Goal: Information Seeking & Learning: Learn about a topic

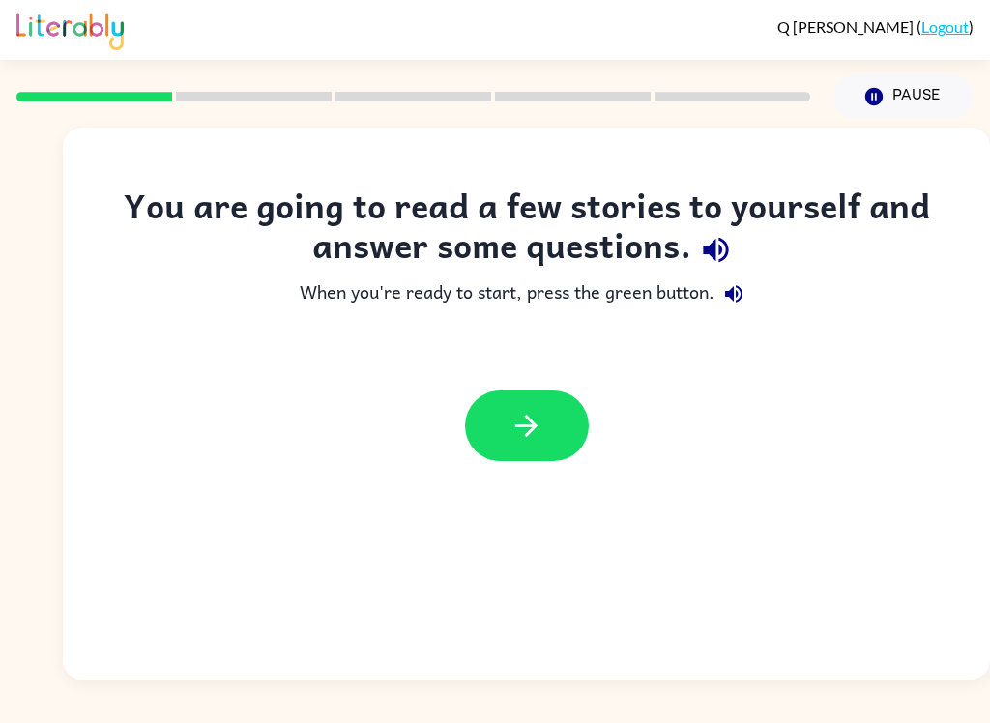
click at [539, 413] on icon "button" at bounding box center [527, 426] width 34 height 34
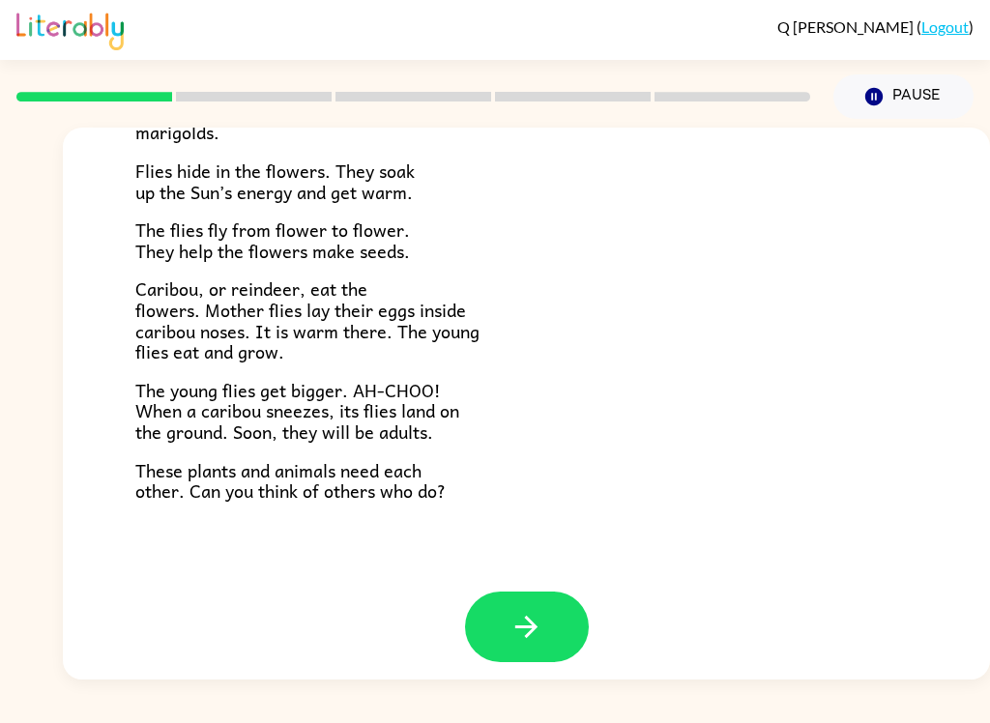
scroll to position [384, 0]
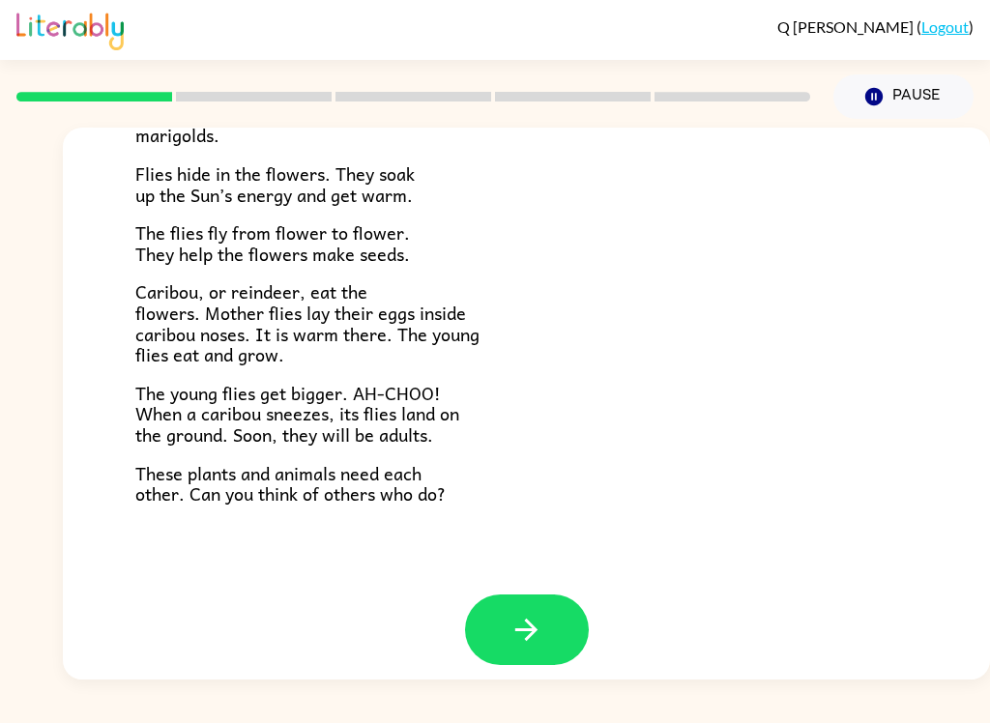
click at [498, 607] on button "button" at bounding box center [527, 630] width 124 height 71
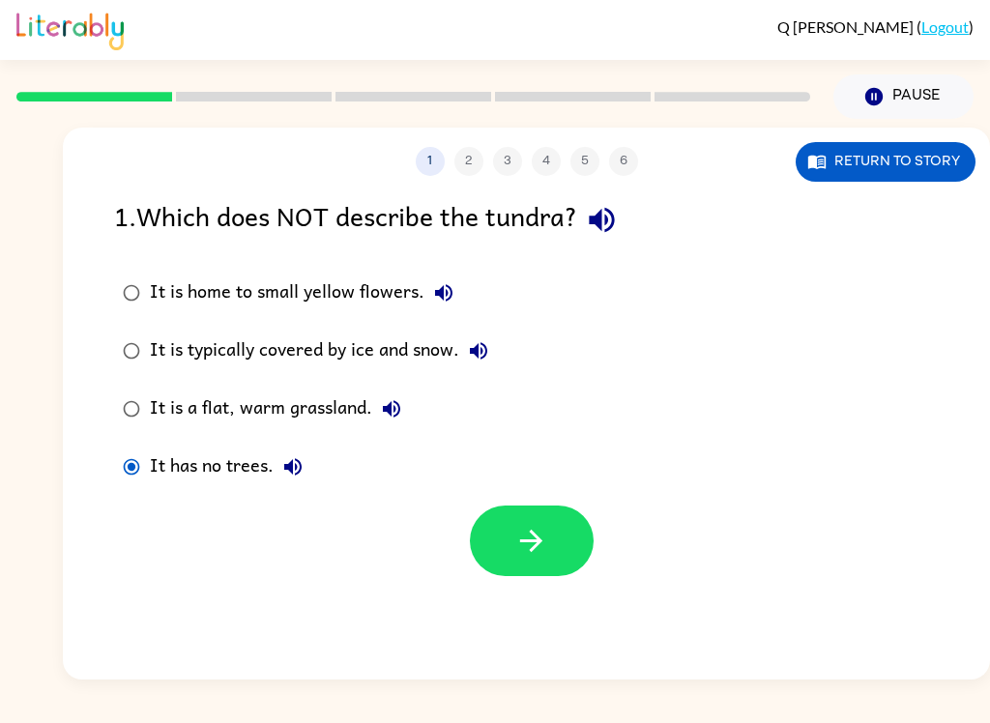
click at [527, 548] on icon "button" at bounding box center [532, 541] width 34 height 34
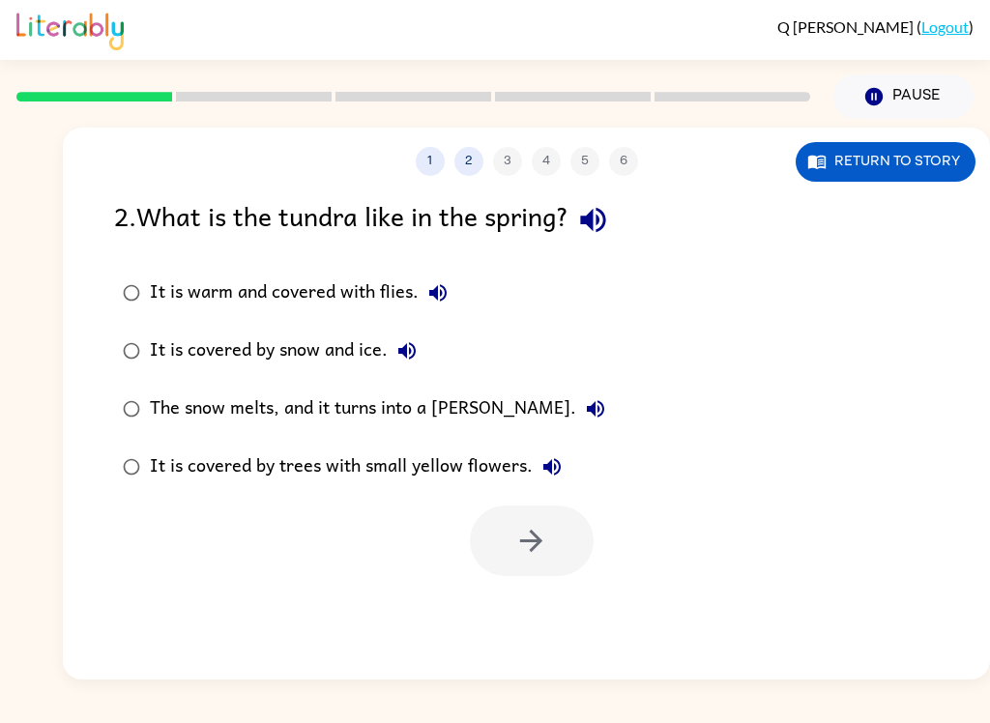
click at [877, 179] on button "Return to story" at bounding box center [886, 162] width 180 height 40
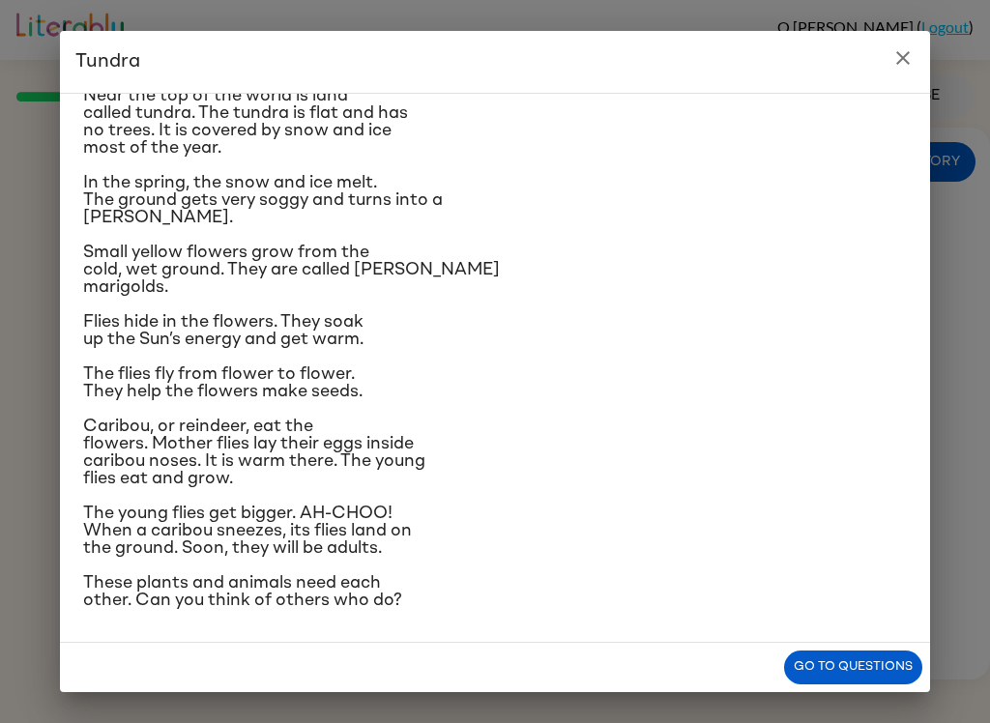
scroll to position [201, 0]
click at [918, 41] on h2 "Tundra" at bounding box center [495, 62] width 870 height 62
click at [909, 44] on button "close" at bounding box center [903, 58] width 39 height 39
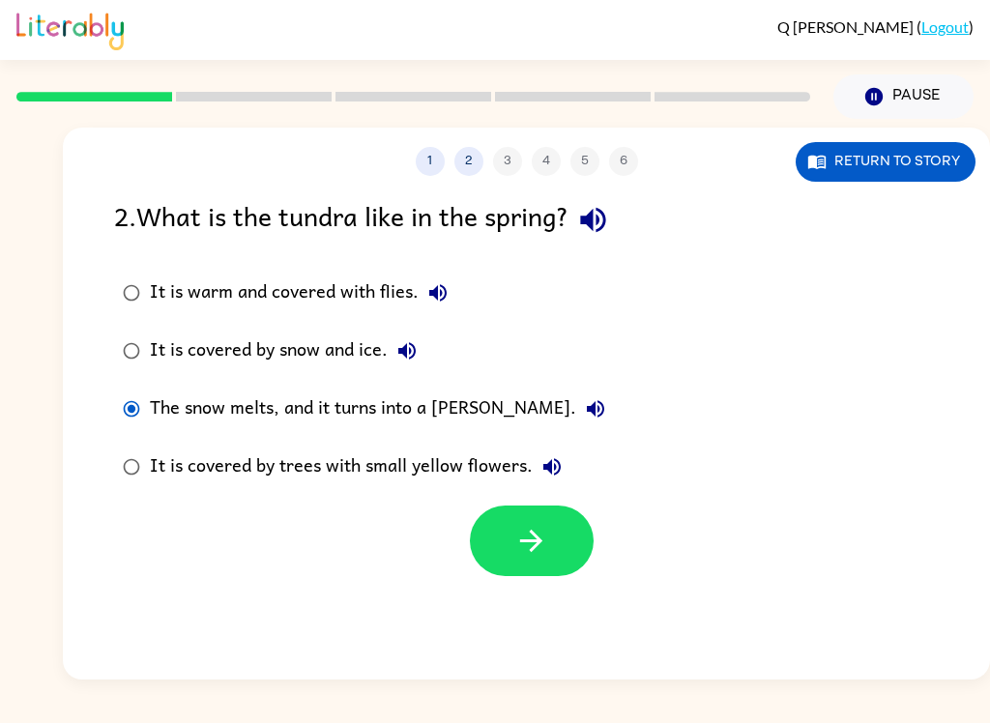
click at [521, 519] on button "button" at bounding box center [532, 541] width 124 height 71
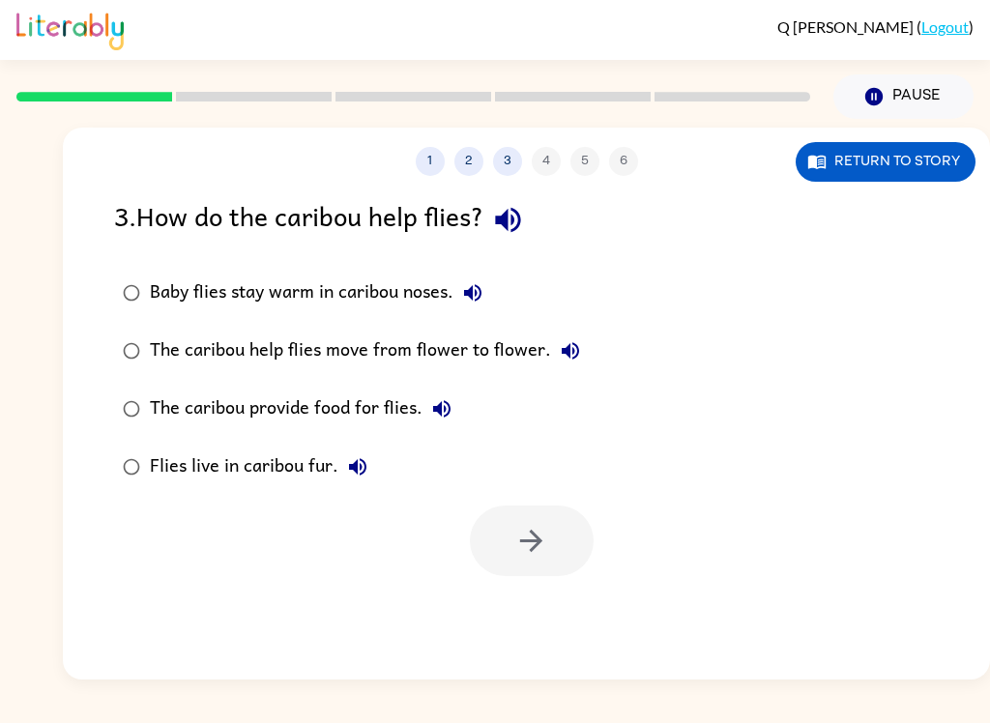
click at [866, 154] on button "Return to story" at bounding box center [886, 162] width 180 height 40
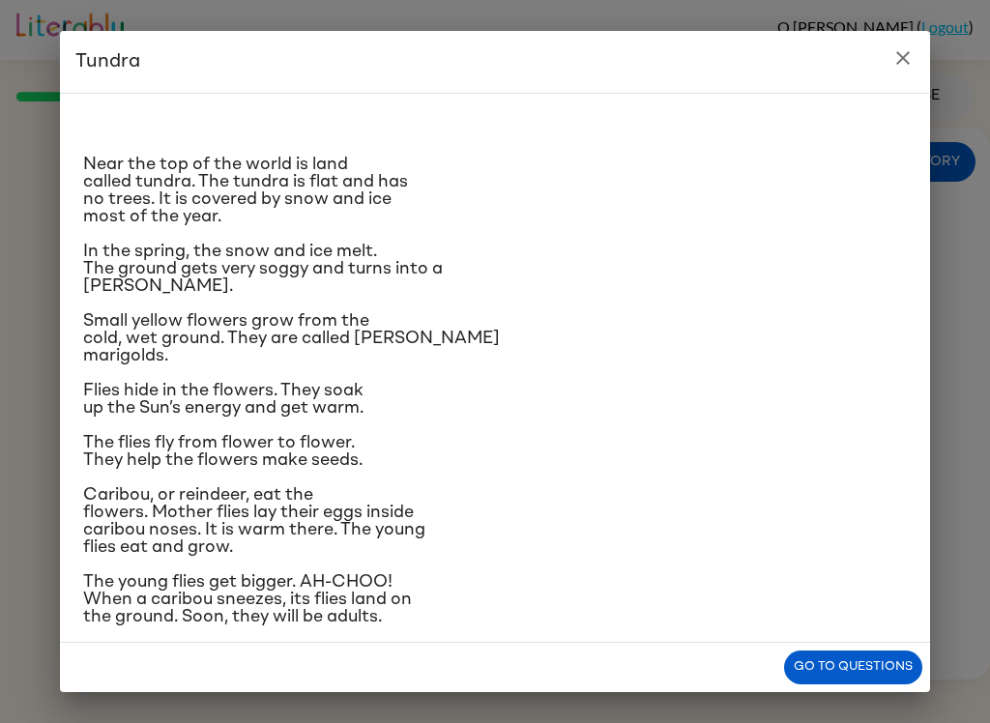
click at [832, 295] on p "In the spring, the snow and ice melt. The ground gets very soggy and turns into…" at bounding box center [495, 269] width 824 height 52
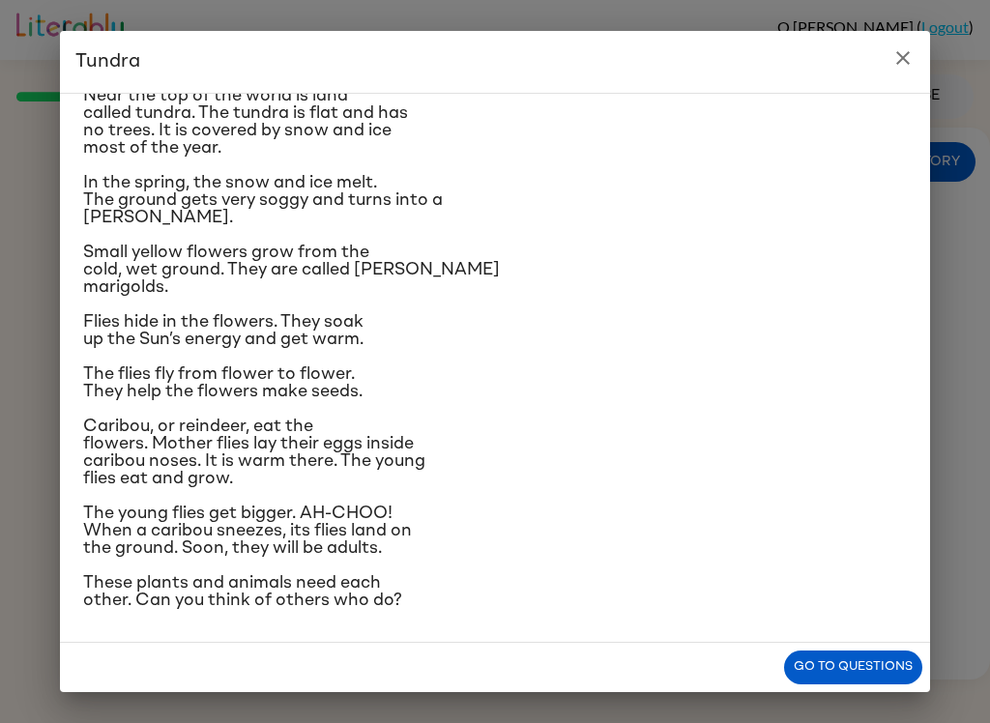
scroll to position [100, 0]
click at [890, 654] on button "Go to questions" at bounding box center [853, 668] width 138 height 34
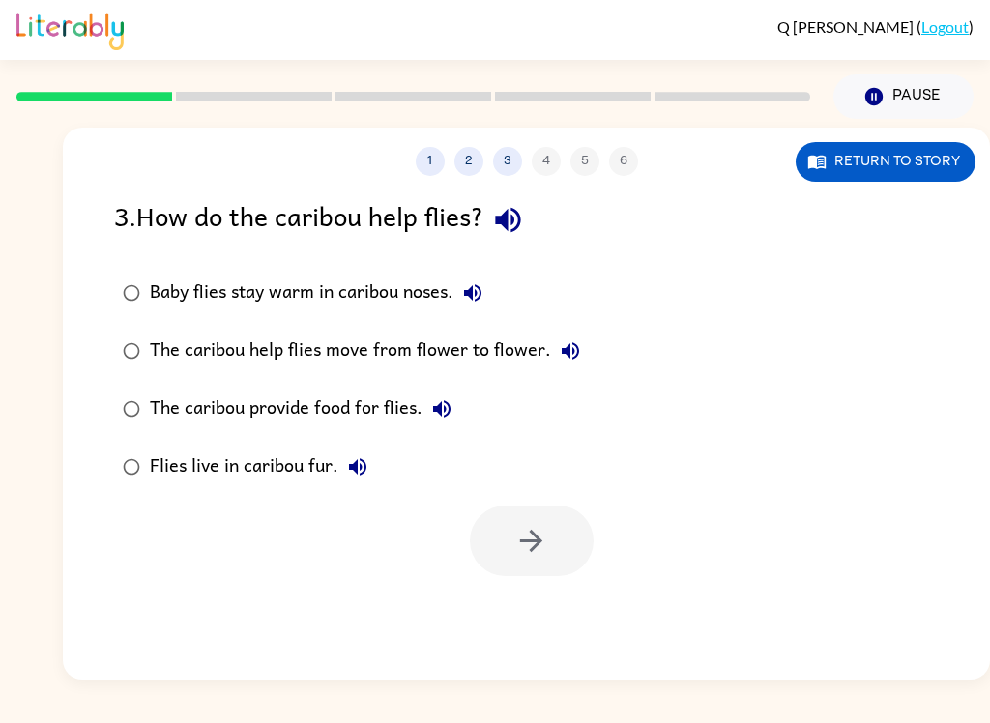
click at [890, 162] on button "Return to story" at bounding box center [886, 162] width 180 height 40
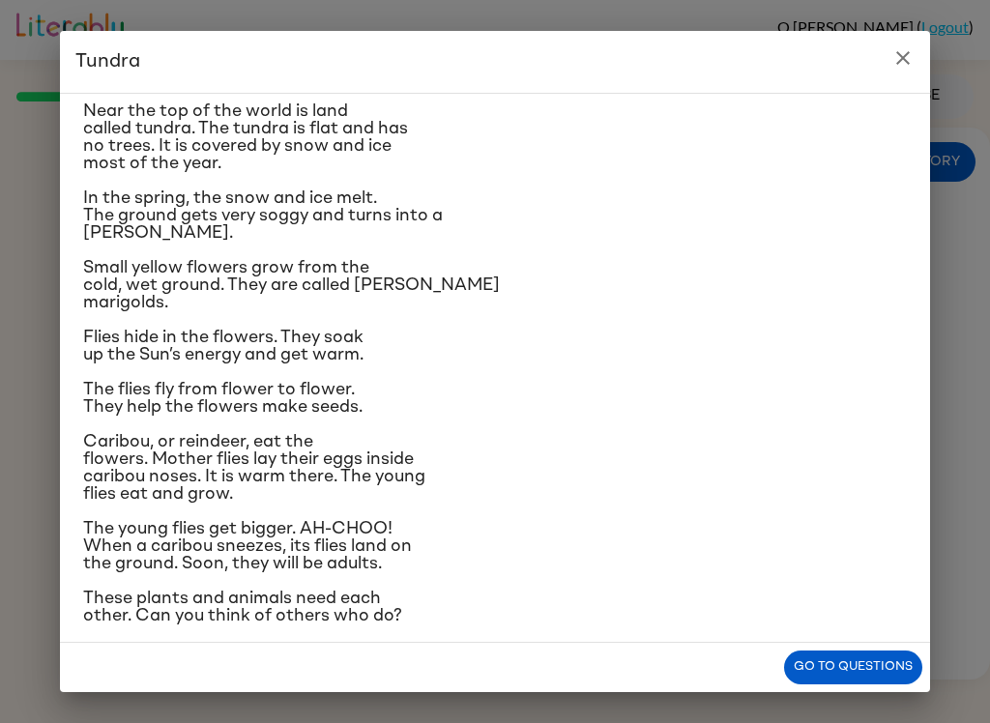
scroll to position [50, 0]
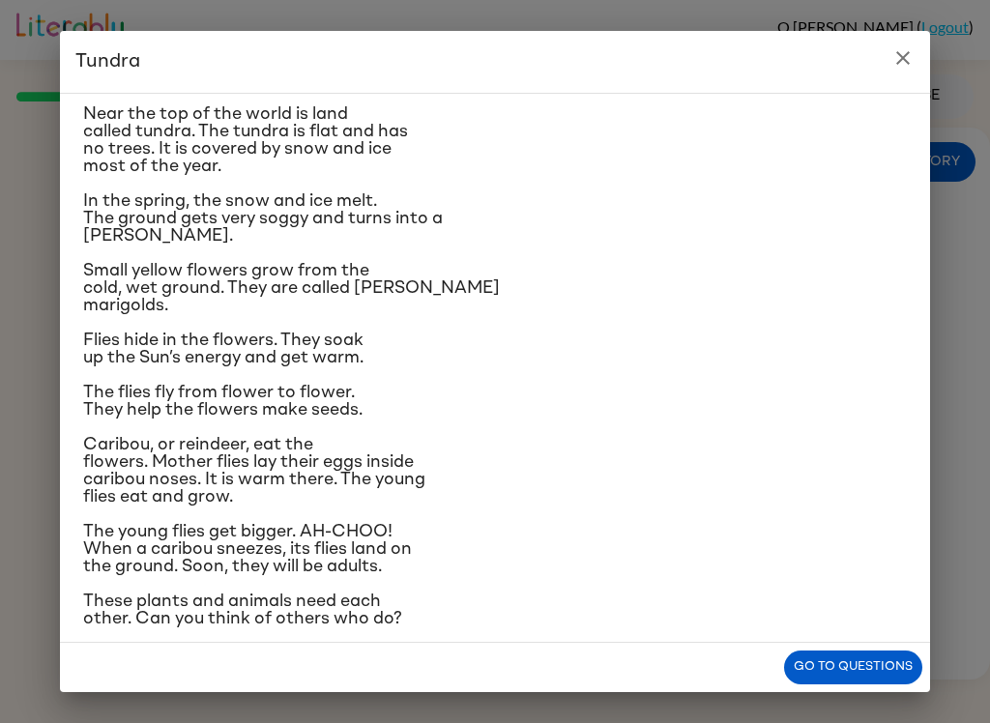
click at [870, 652] on button "Go to questions" at bounding box center [853, 668] width 138 height 34
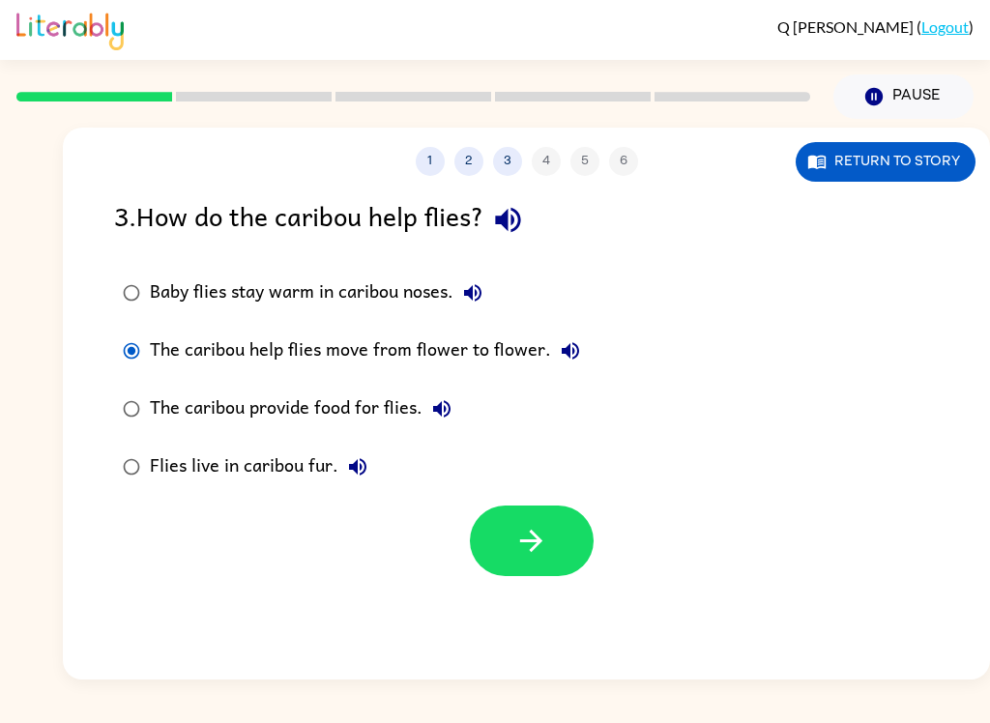
click at [543, 520] on button "button" at bounding box center [532, 541] width 124 height 71
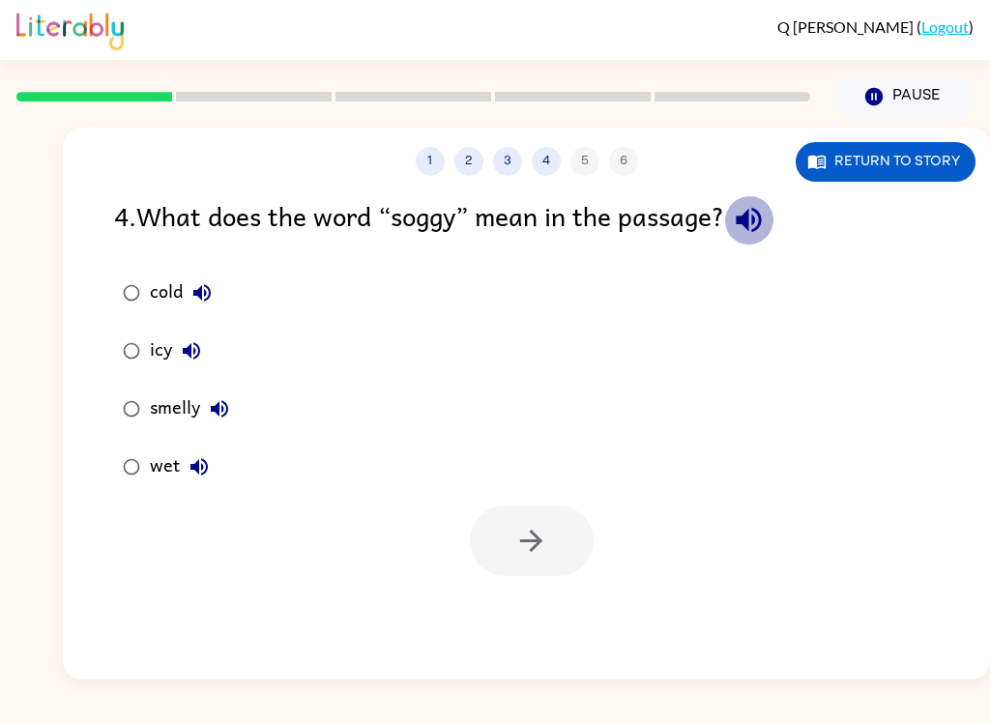
click at [758, 216] on icon "button" at bounding box center [749, 220] width 34 height 34
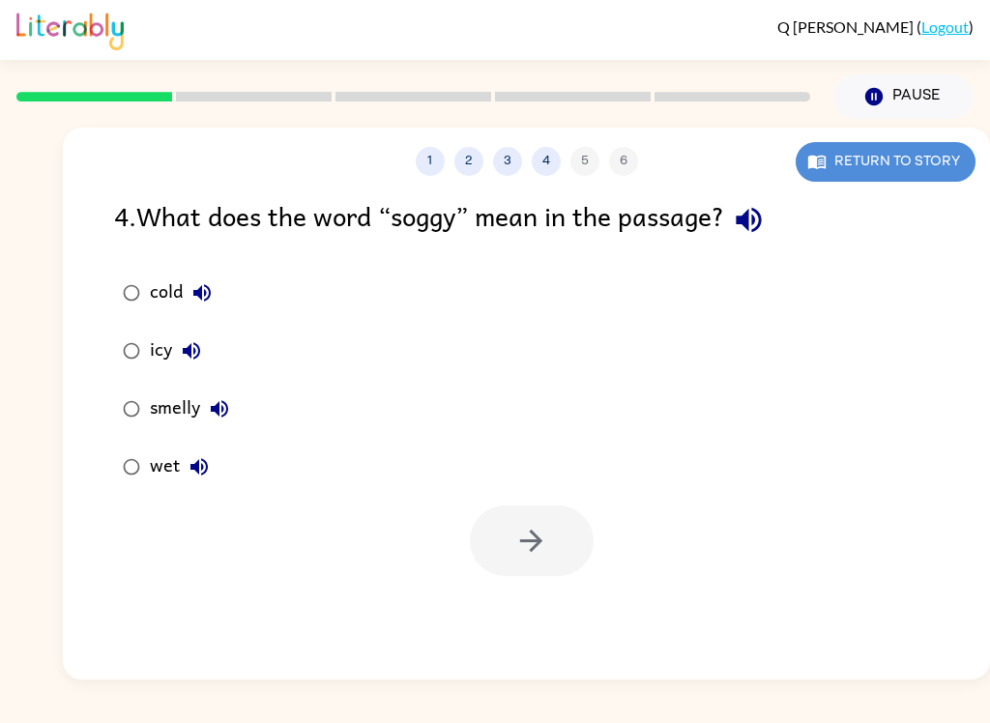
click at [874, 154] on button "Return to story" at bounding box center [886, 162] width 180 height 40
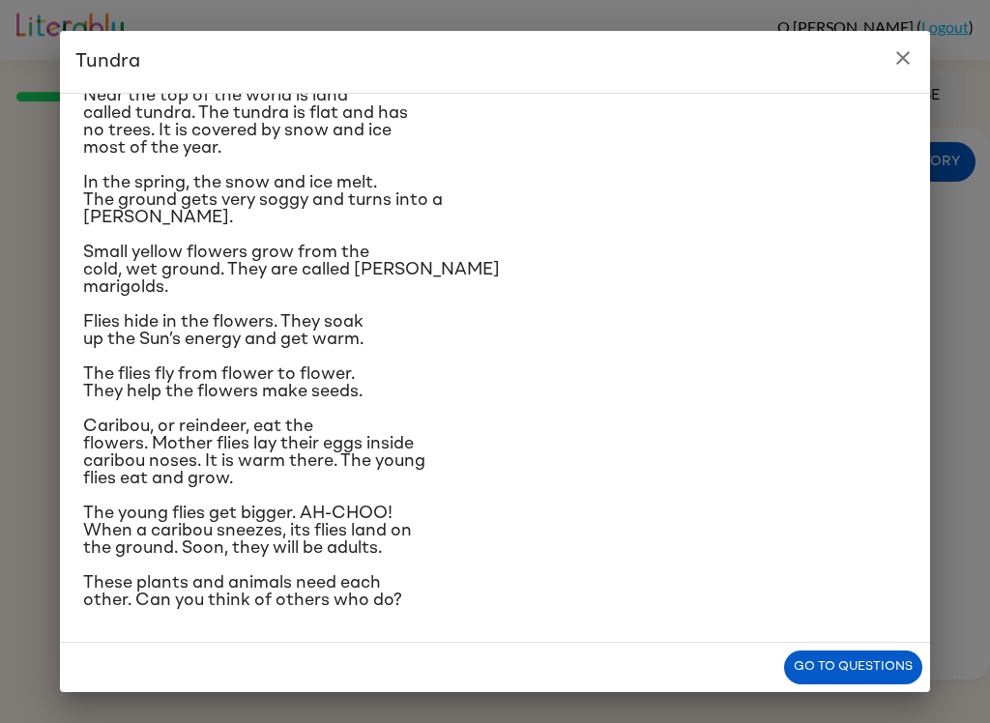
scroll to position [201, 0]
click at [912, 62] on icon "close" at bounding box center [903, 57] width 23 height 23
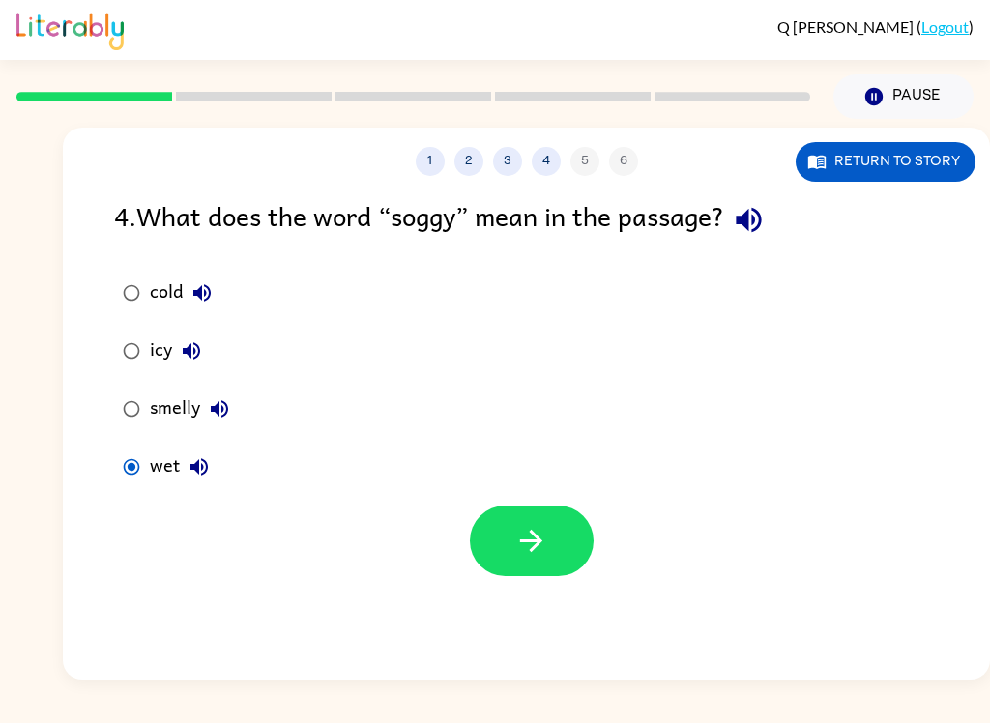
click at [522, 529] on icon "button" at bounding box center [532, 541] width 34 height 34
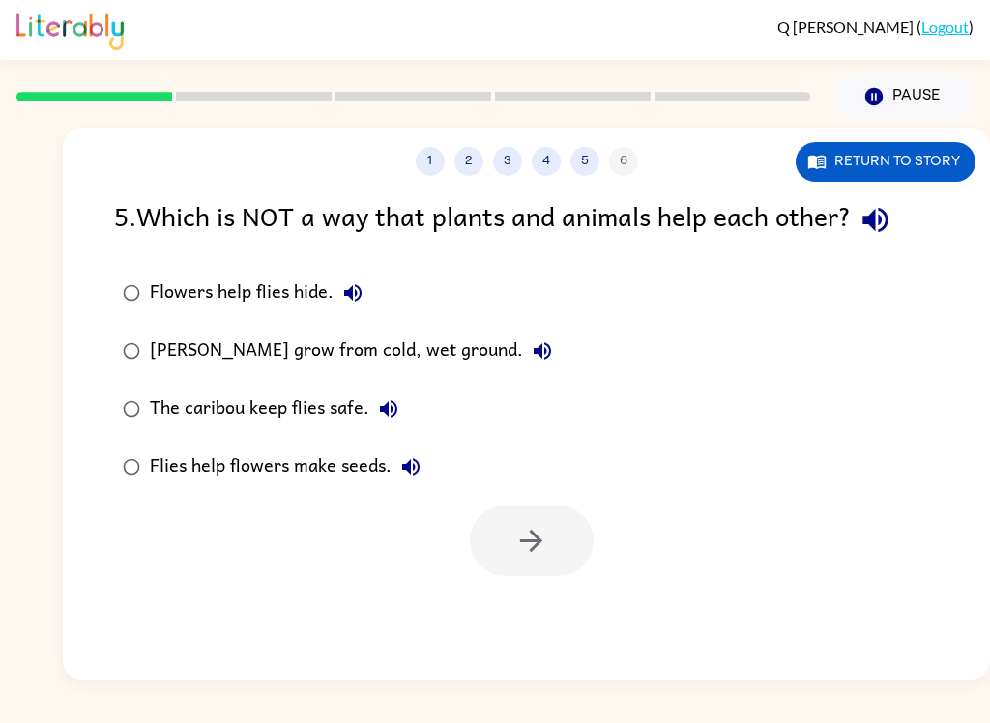
click at [944, 166] on button "Return to story" at bounding box center [886, 162] width 180 height 40
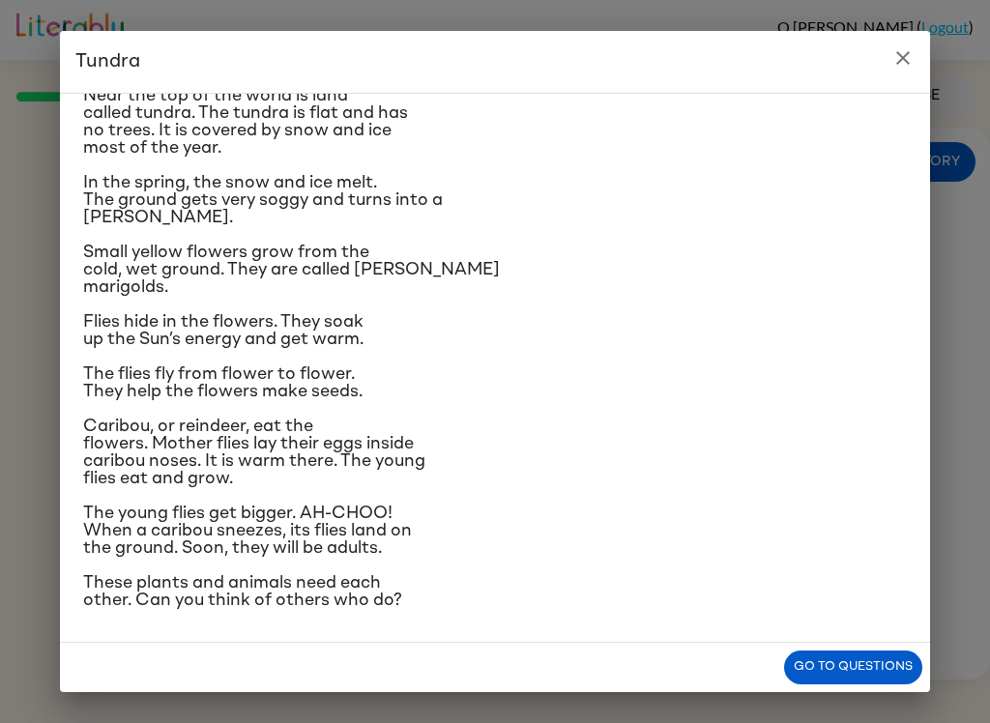
click at [871, 655] on button "Go to questions" at bounding box center [853, 668] width 138 height 34
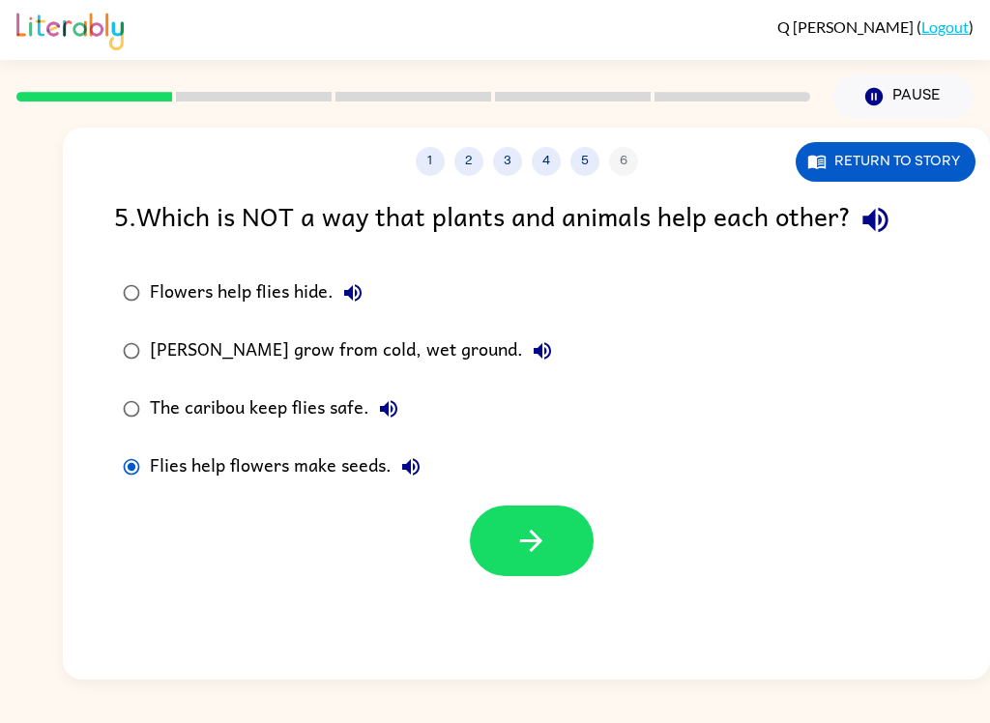
click at [509, 550] on button "button" at bounding box center [532, 541] width 124 height 71
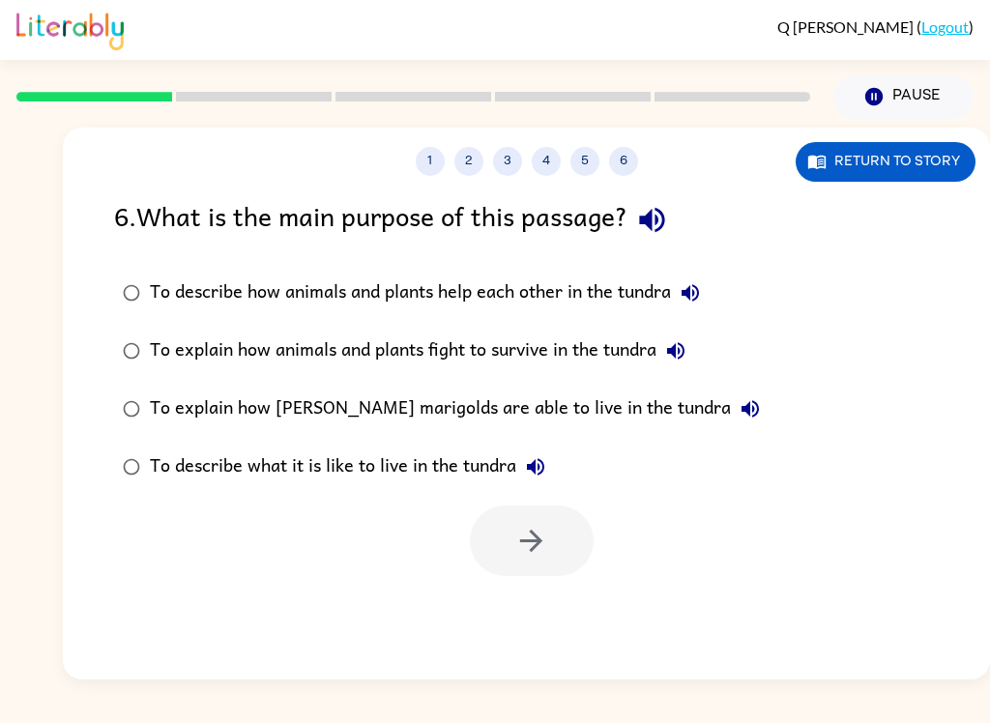
click at [921, 163] on button "Return to story" at bounding box center [886, 162] width 180 height 40
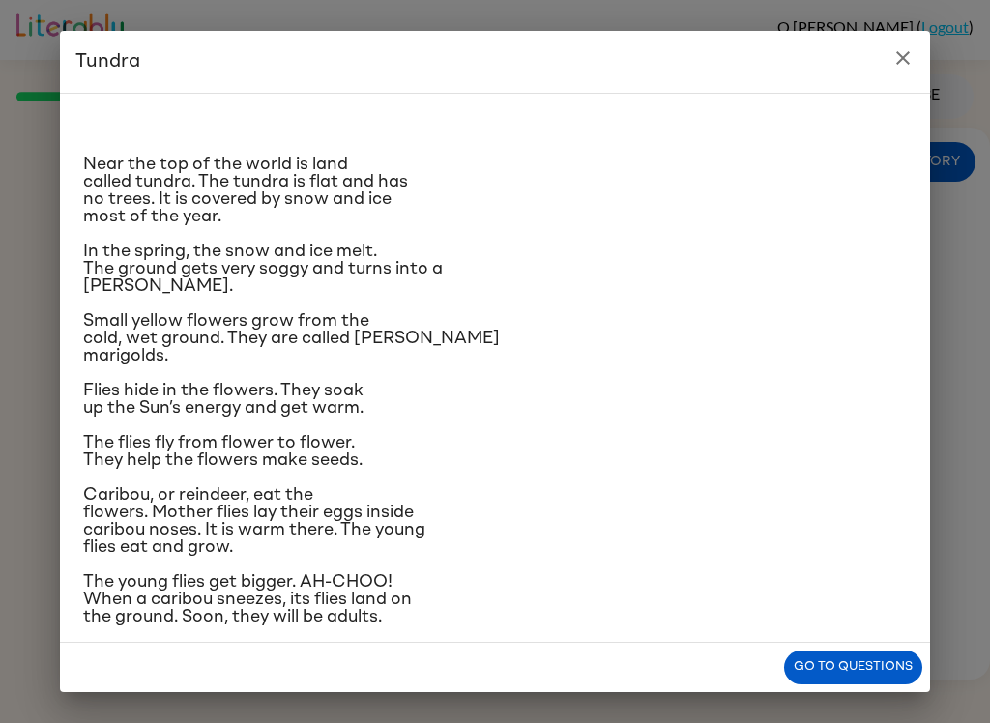
click at [905, 72] on button "close" at bounding box center [903, 58] width 39 height 39
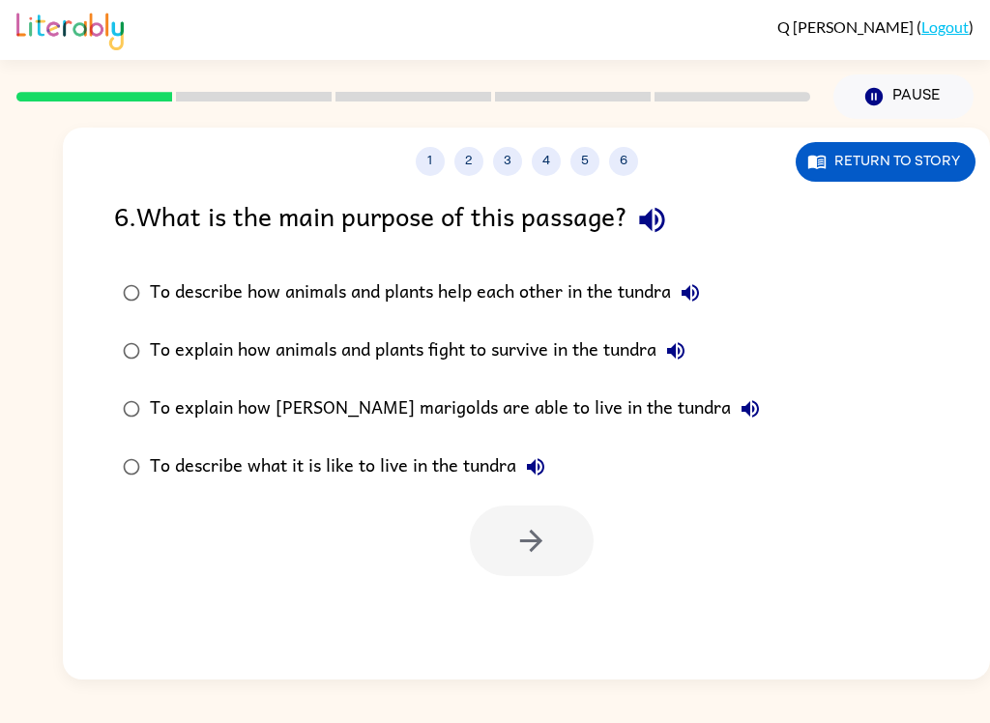
click at [668, 205] on icon "button" at bounding box center [652, 220] width 34 height 34
click at [884, 156] on button "Return to story" at bounding box center [886, 162] width 180 height 40
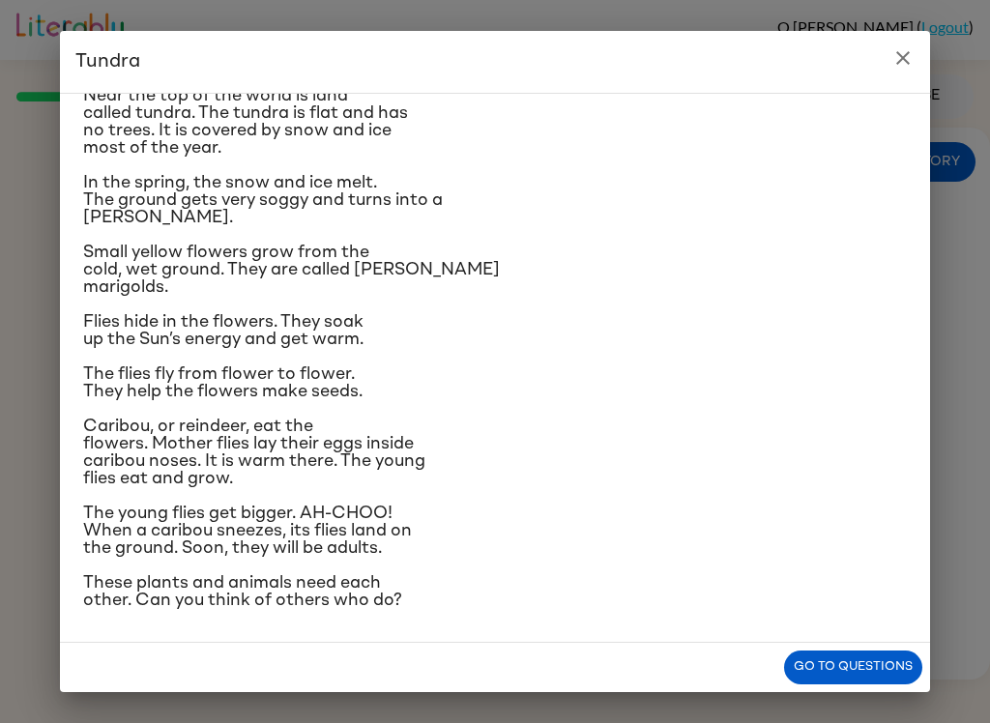
click at [921, 40] on h2 "Tundra" at bounding box center [495, 62] width 870 height 62
click at [912, 60] on icon "close" at bounding box center [903, 57] width 23 height 23
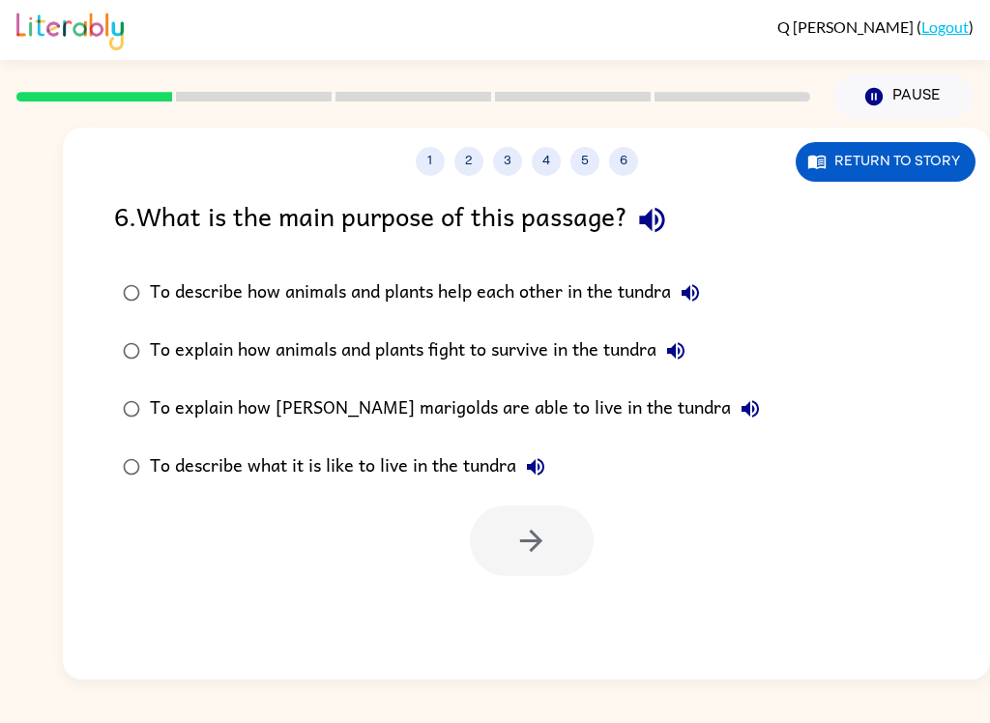
click at [692, 279] on button "To describe how animals and plants help each other in the tundra" at bounding box center [690, 293] width 39 height 39
click at [686, 343] on icon "button" at bounding box center [675, 350] width 23 height 23
click at [742, 412] on icon "button" at bounding box center [750, 408] width 17 height 17
click at [547, 470] on icon "button" at bounding box center [535, 467] width 23 height 23
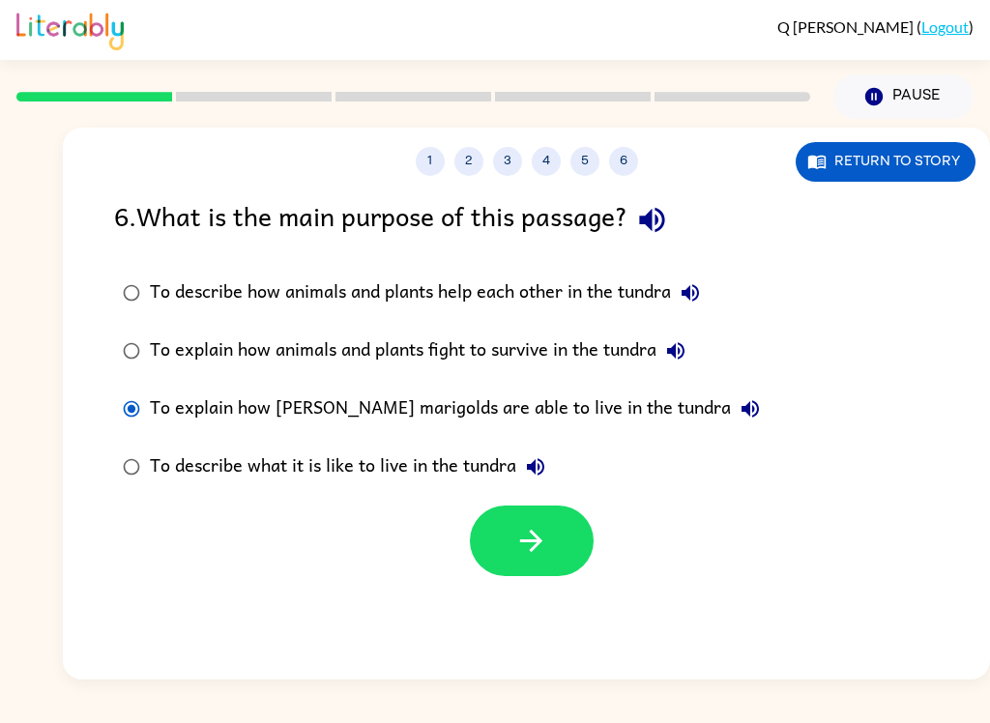
click at [554, 546] on button "button" at bounding box center [532, 541] width 124 height 71
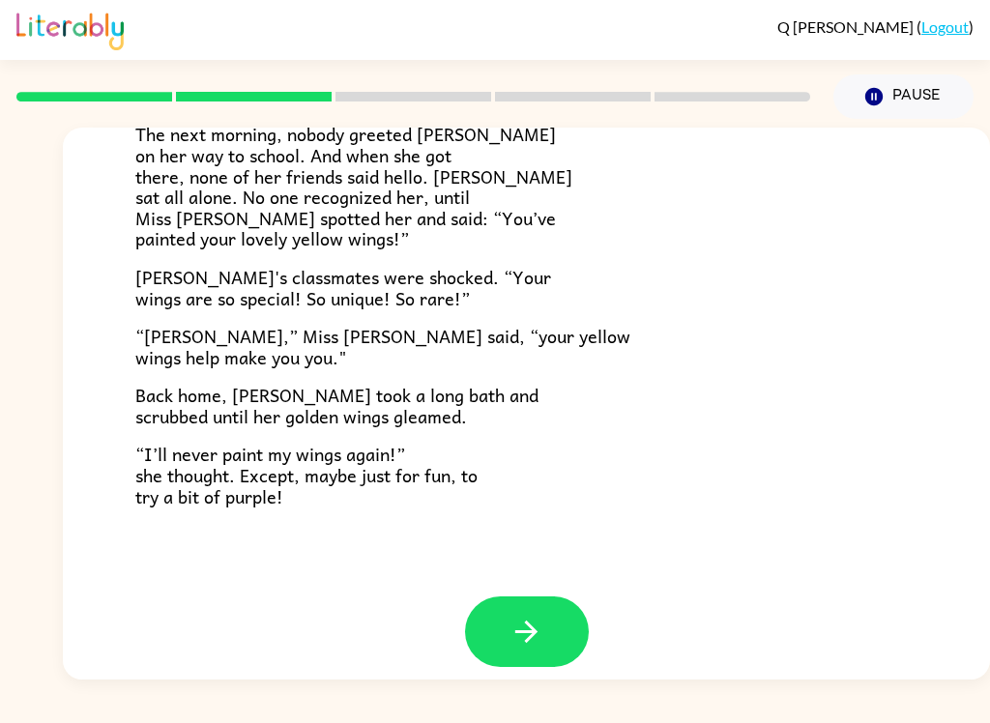
scroll to position [523, 0]
click at [554, 598] on button "button" at bounding box center [527, 633] width 124 height 71
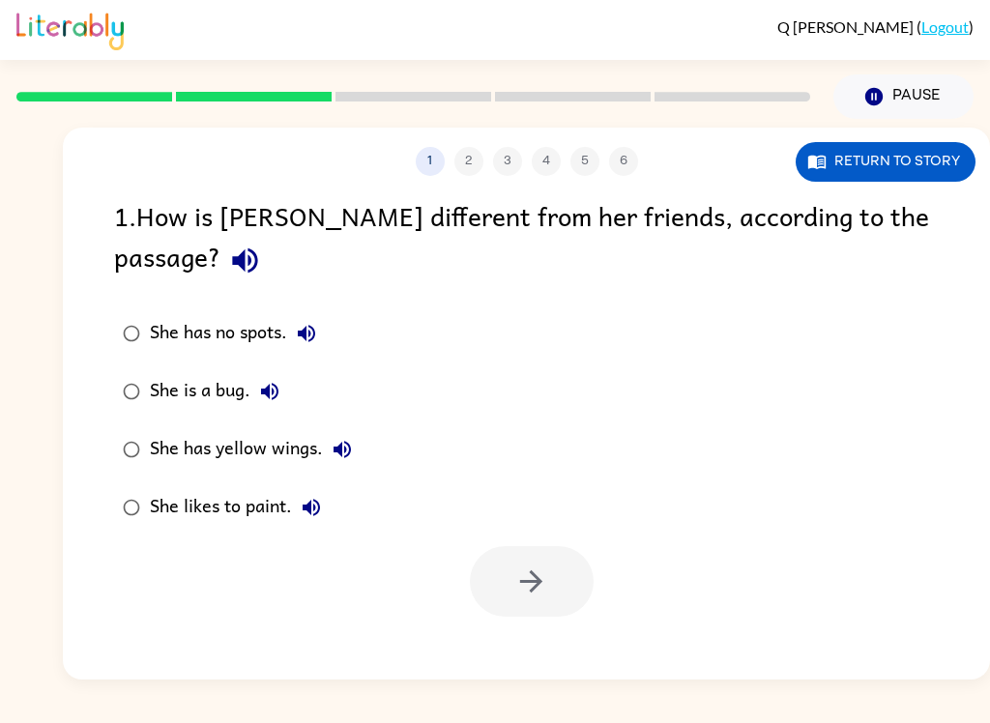
click at [257, 249] on icon "button" at bounding box center [244, 261] width 25 height 25
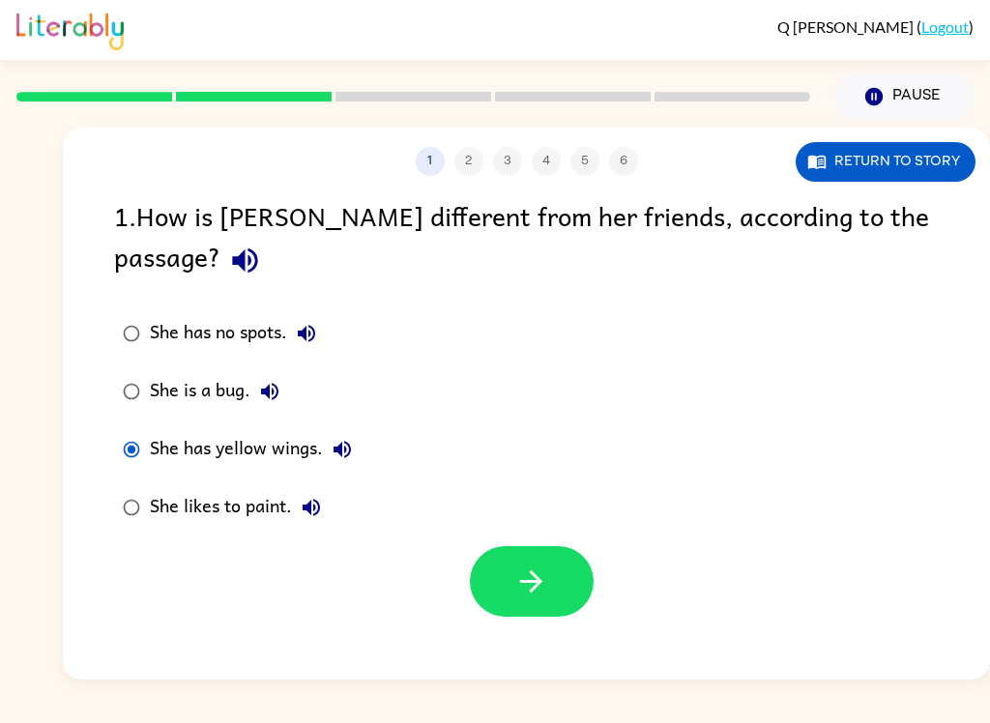
click at [564, 546] on button "button" at bounding box center [532, 581] width 124 height 71
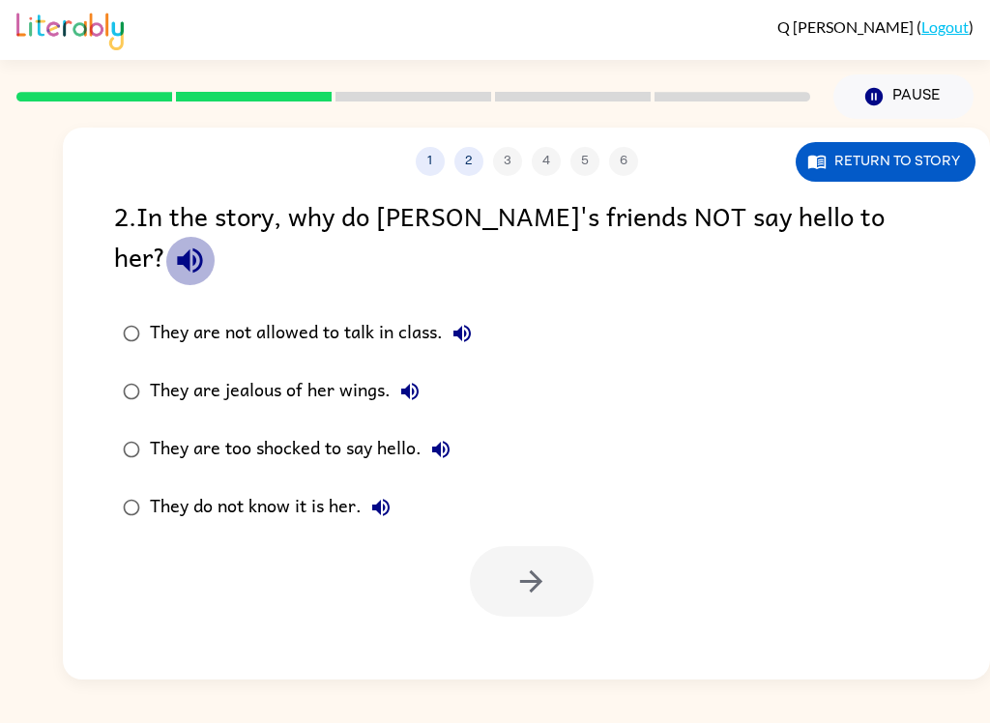
click at [207, 244] on icon "button" at bounding box center [190, 261] width 34 height 34
click at [929, 175] on button "Return to story" at bounding box center [886, 162] width 180 height 40
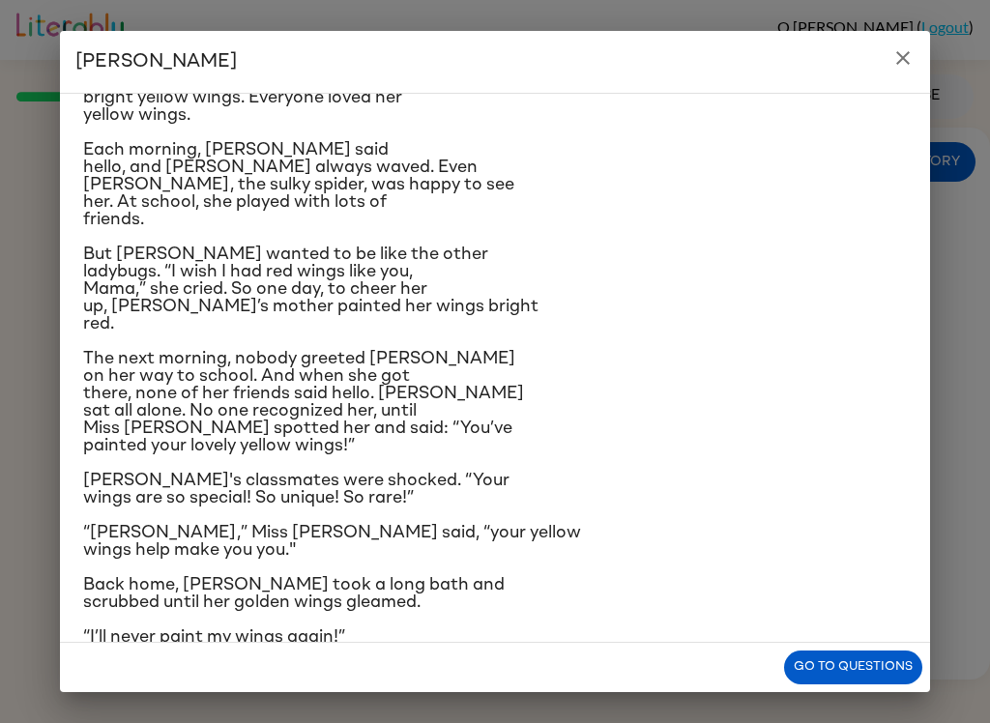
scroll to position [114, 0]
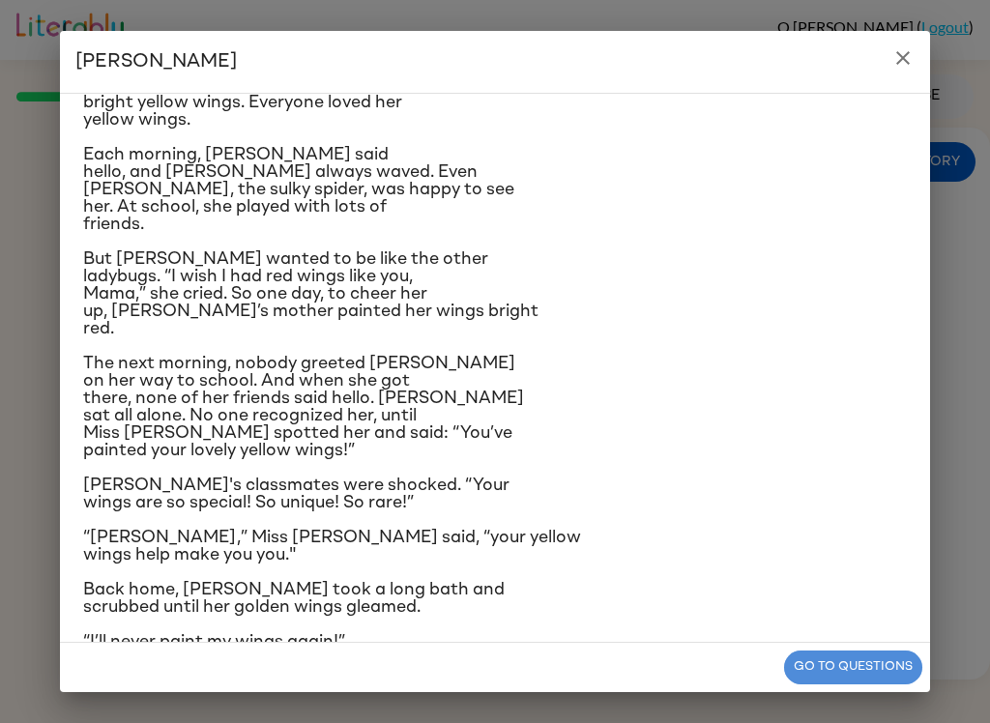
click at [884, 659] on button "Go to questions" at bounding box center [853, 668] width 138 height 34
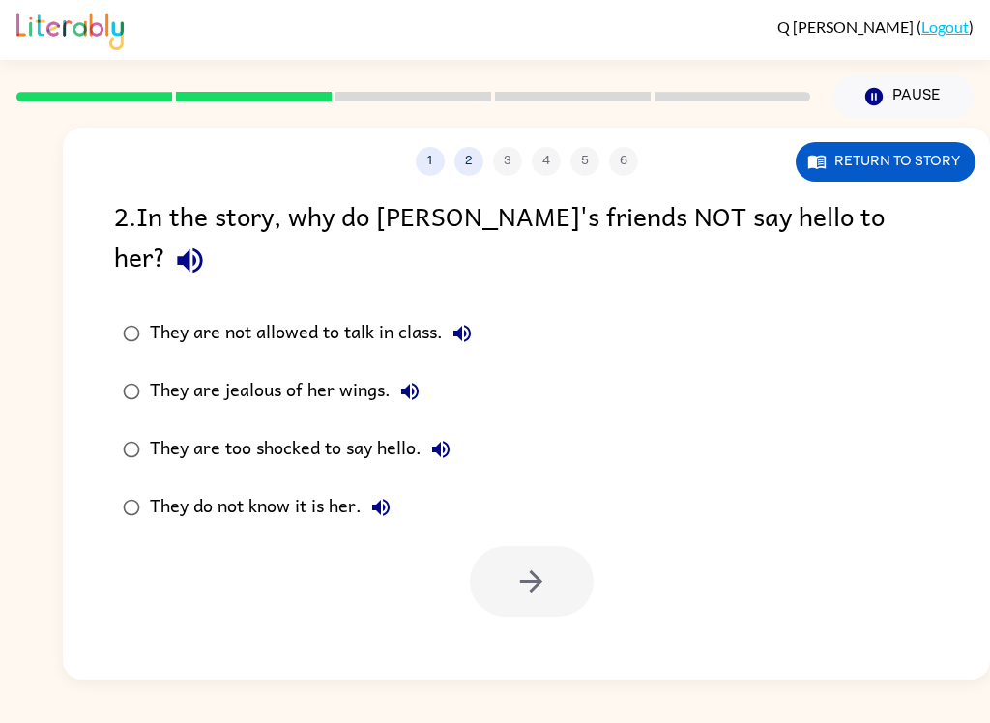
click at [473, 322] on icon "button" at bounding box center [462, 333] width 23 height 23
click at [419, 380] on icon "button" at bounding box center [409, 391] width 23 height 23
click at [463, 421] on label "They are too shocked to say hello." at bounding box center [297, 450] width 388 height 58
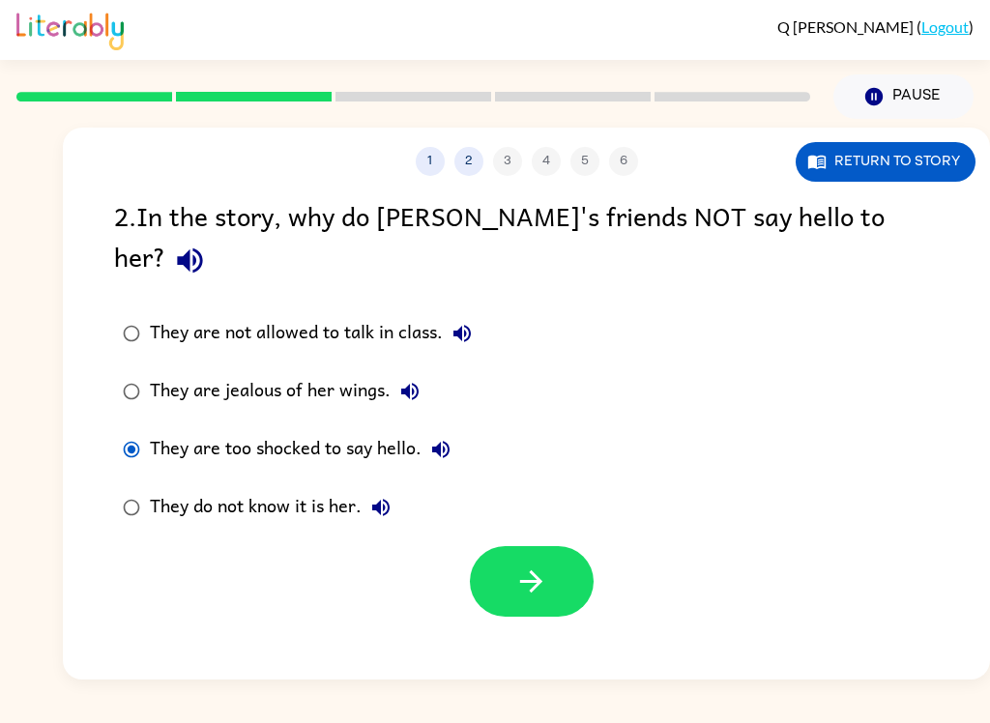
click at [455, 430] on button "They are too shocked to say hello." at bounding box center [441, 449] width 39 height 39
click at [388, 496] on icon "button" at bounding box center [380, 507] width 23 height 23
click at [530, 565] on icon "button" at bounding box center [532, 582] width 34 height 34
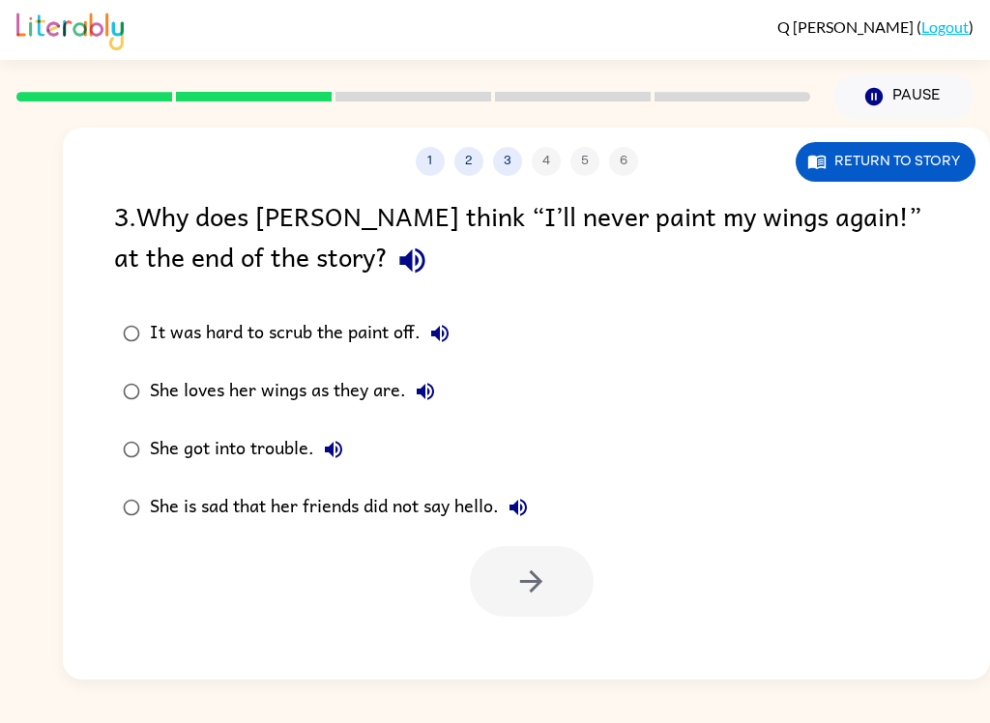
click at [396, 253] on icon "button" at bounding box center [413, 261] width 34 height 34
click at [899, 159] on button "Return to story" at bounding box center [886, 162] width 180 height 40
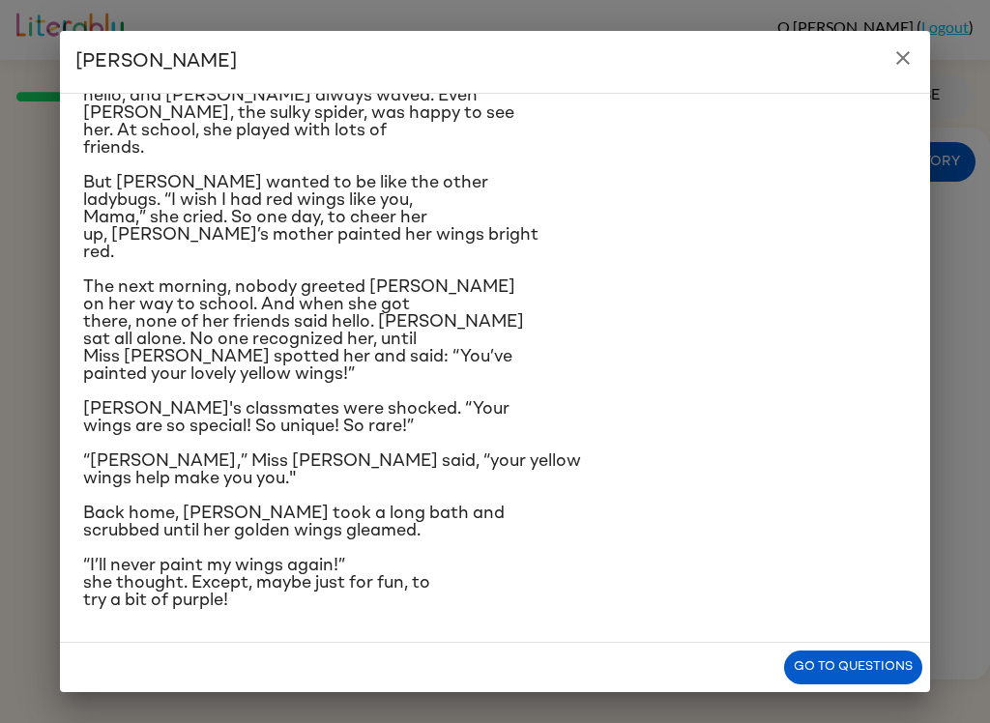
scroll to position [358, 0]
click at [899, 664] on button "Go to questions" at bounding box center [853, 668] width 138 height 34
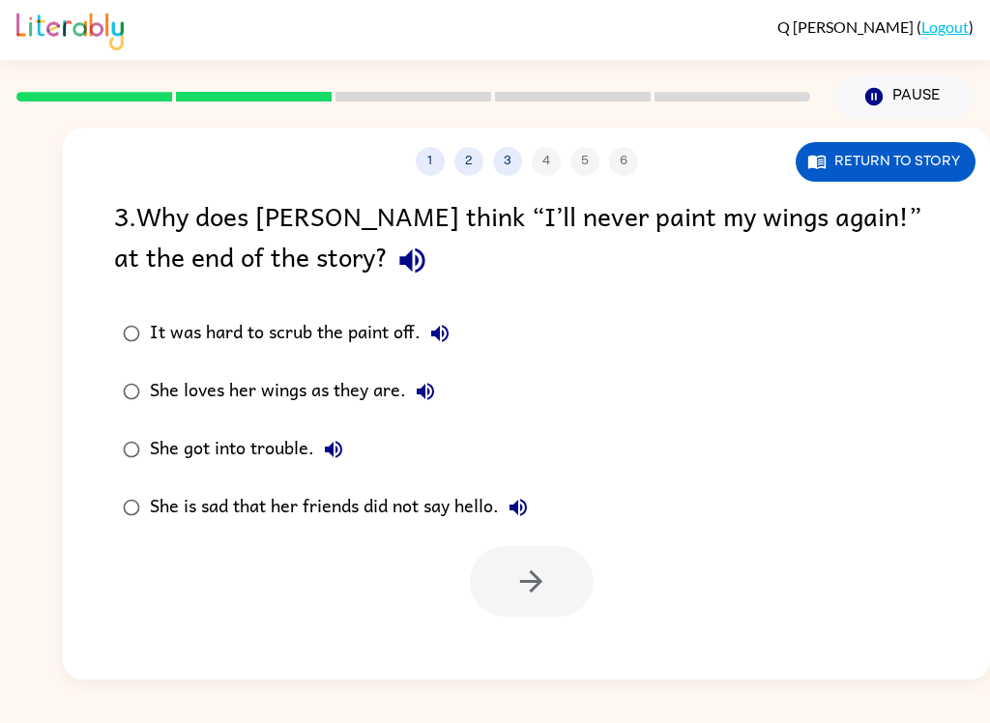
click at [455, 333] on button "It was hard to scrub the paint off." at bounding box center [440, 333] width 39 height 39
click at [441, 388] on button "She loves her wings as they are." at bounding box center [425, 391] width 39 height 39
click at [345, 441] on icon "button" at bounding box center [333, 449] width 23 height 23
click at [525, 508] on icon "button" at bounding box center [518, 507] width 17 height 17
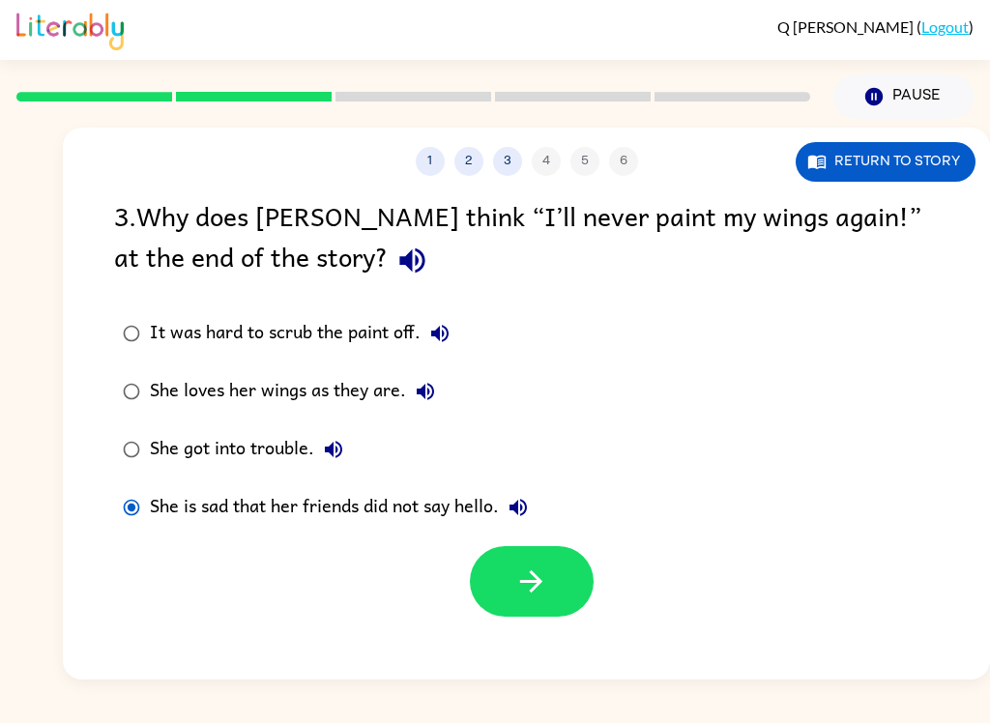
click at [551, 579] on button "button" at bounding box center [532, 581] width 124 height 71
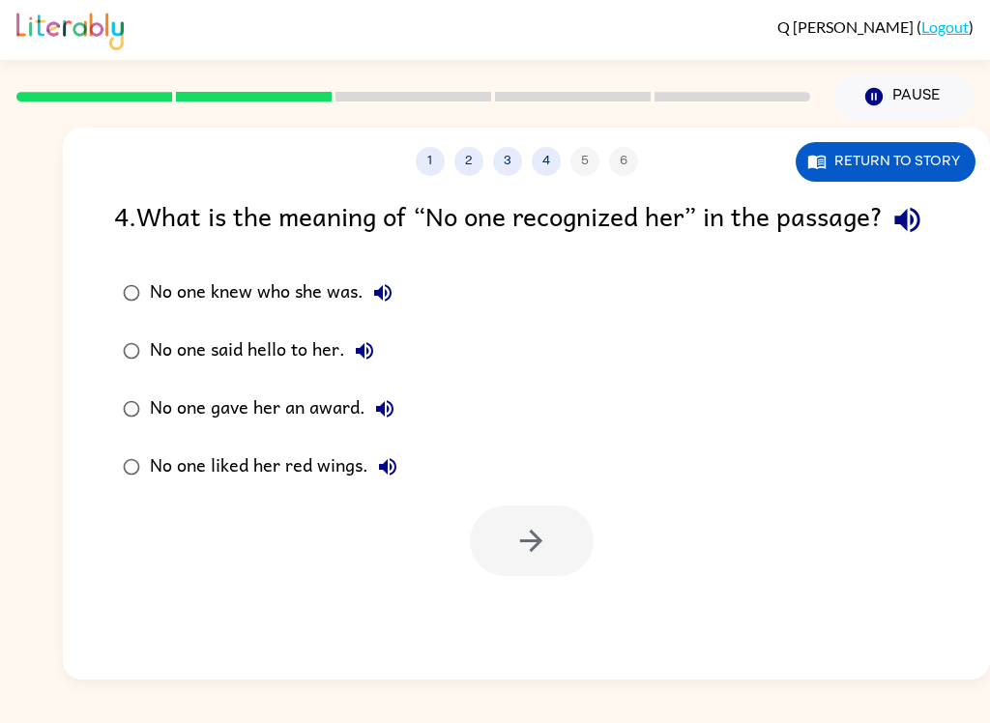
click at [891, 237] on icon "button" at bounding box center [908, 220] width 34 height 34
click at [385, 305] on icon "button" at bounding box center [382, 292] width 23 height 23
click at [375, 363] on icon "button" at bounding box center [364, 350] width 23 height 23
click at [416, 380] on label "No one said hello to her." at bounding box center [259, 351] width 313 height 58
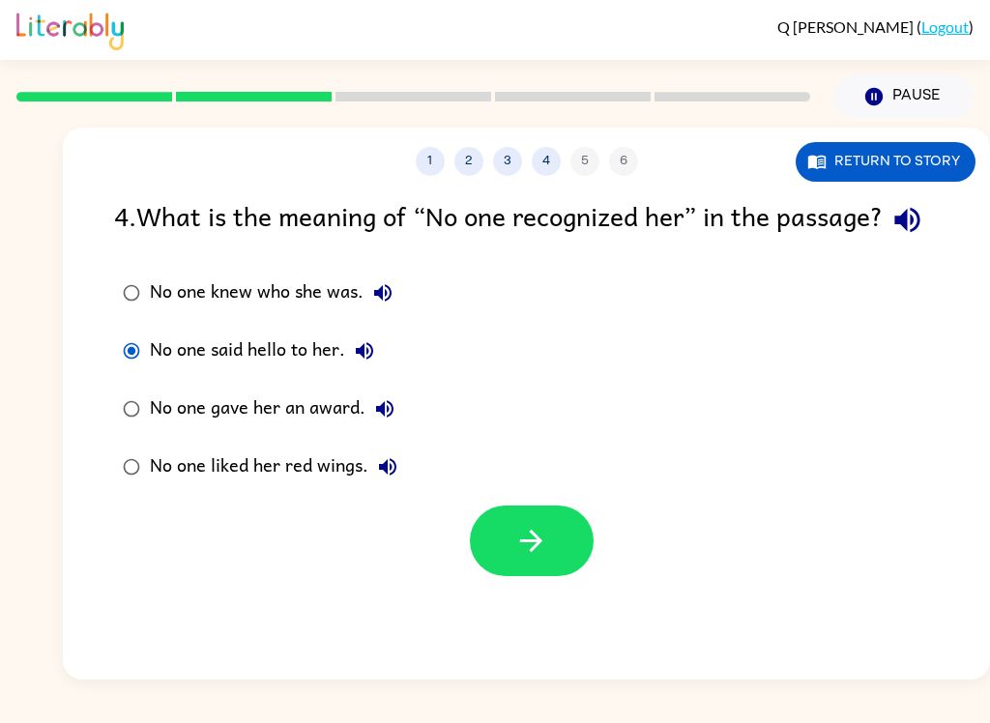
click at [391, 418] on icon "button" at bounding box center [384, 408] width 17 height 17
click at [399, 487] on button "No one liked her red wings." at bounding box center [388, 467] width 39 height 39
click at [546, 558] on icon "button" at bounding box center [532, 541] width 34 height 34
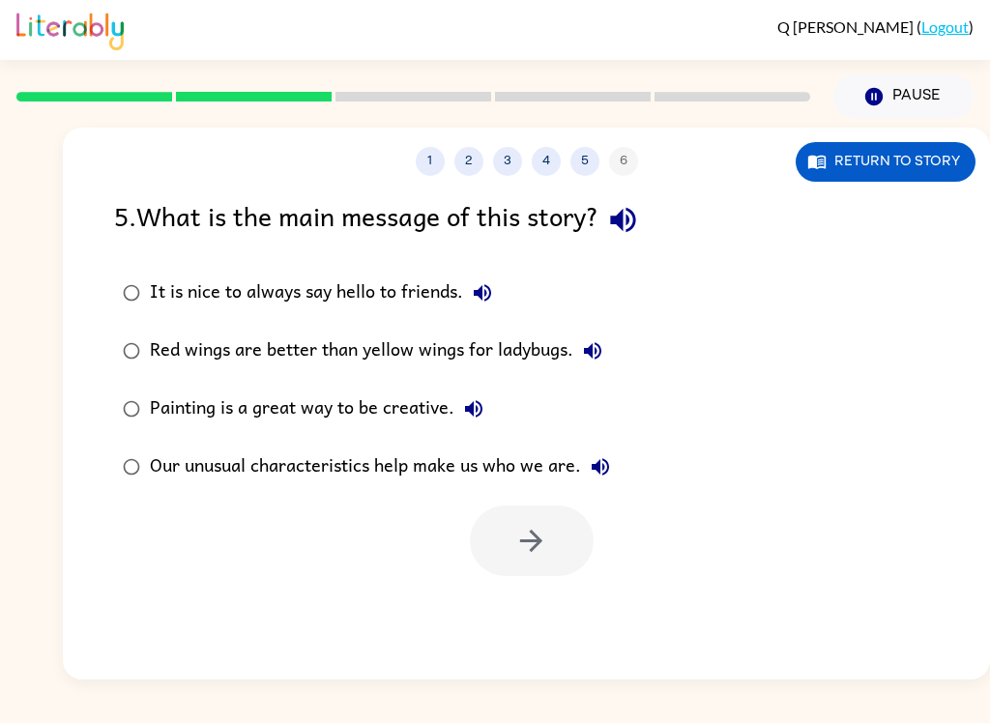
click at [640, 208] on icon "button" at bounding box center [623, 220] width 34 height 34
click at [490, 278] on button "It is nice to always say hello to friends." at bounding box center [482, 293] width 39 height 39
click at [604, 347] on icon "button" at bounding box center [592, 350] width 23 height 23
click at [482, 399] on icon "button" at bounding box center [473, 409] width 23 height 23
click at [618, 460] on button "Our unusual characteristics help make us who we are." at bounding box center [600, 467] width 39 height 39
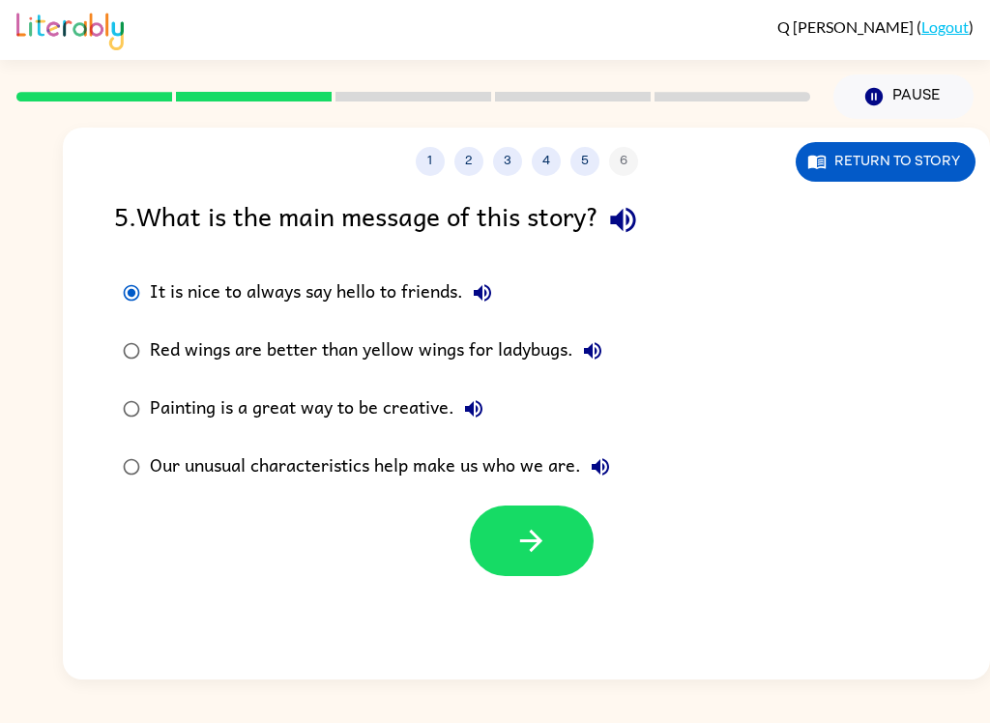
click at [555, 531] on button "button" at bounding box center [532, 541] width 124 height 71
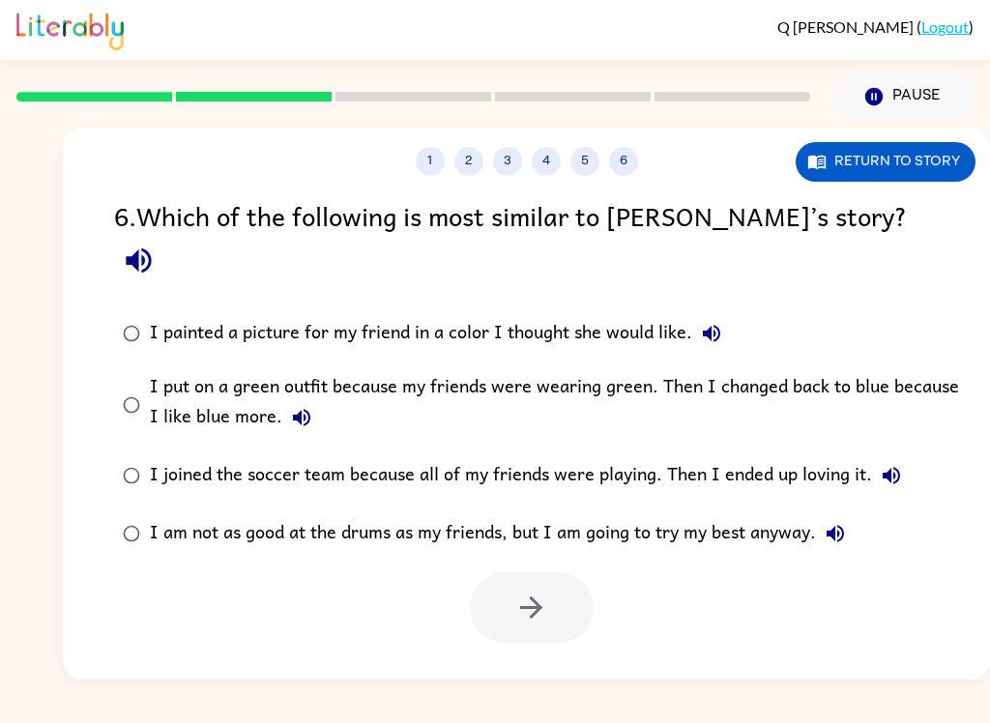
click at [156, 244] on icon "button" at bounding box center [139, 261] width 34 height 34
click at [719, 322] on icon "button" at bounding box center [711, 333] width 23 height 23
click at [311, 398] on button "I put on a green outfit because my friends were wearing green. Then I changed b…" at bounding box center [301, 417] width 39 height 39
click at [906, 457] on button "I joined the soccer team because all of my friends were playing. Then I ended u…" at bounding box center [891, 476] width 39 height 39
click at [853, 515] on button "I am not as good at the drums as my friends, but I am going to try my best anyw…" at bounding box center [835, 534] width 39 height 39
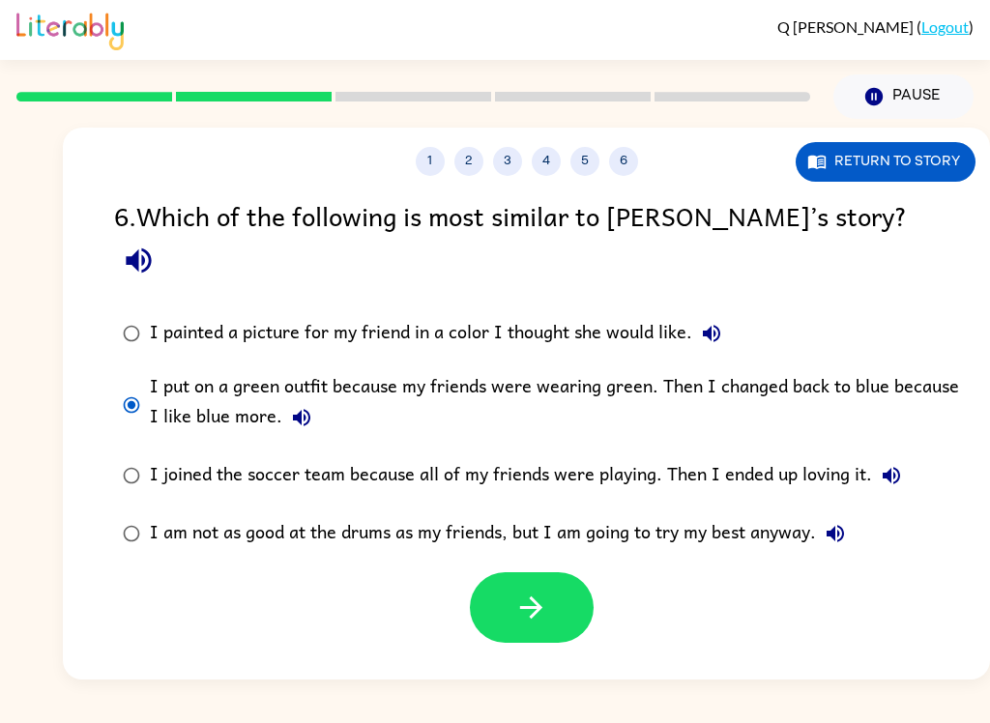
click at [546, 591] on icon "button" at bounding box center [532, 608] width 34 height 34
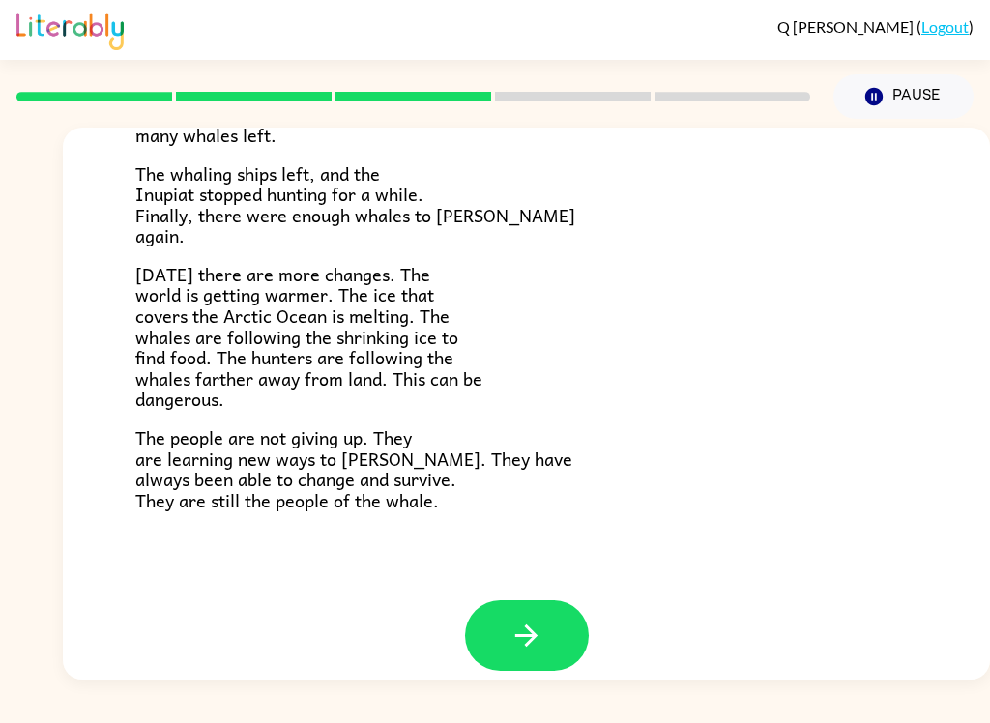
scroll to position [631, 0]
click at [561, 608] on button "button" at bounding box center [527, 637] width 124 height 71
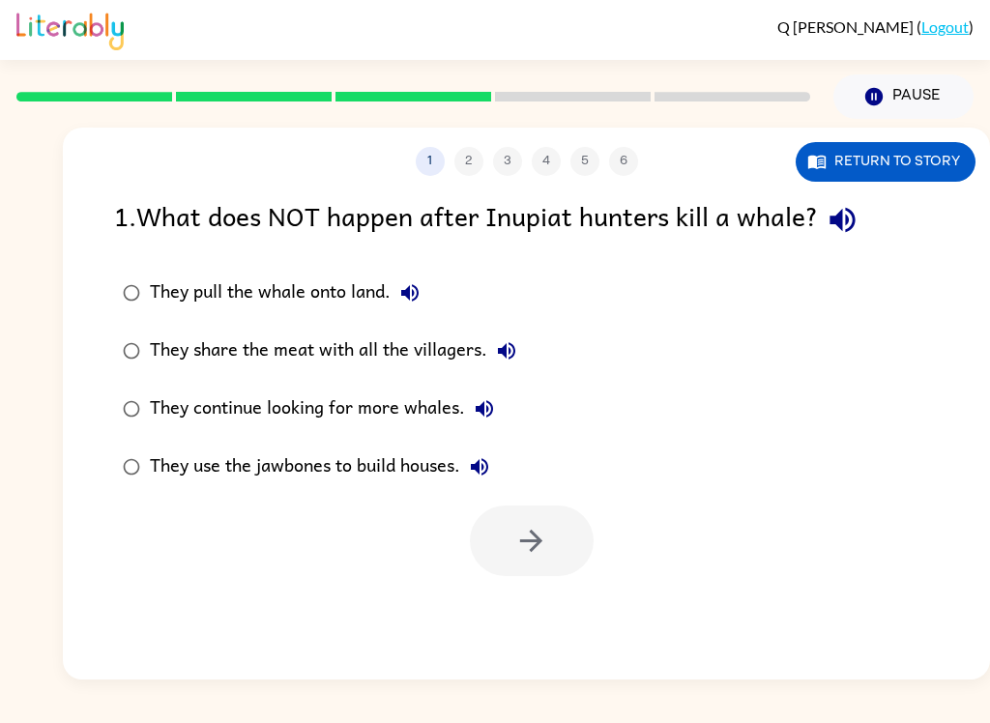
scroll to position [0, 0]
click at [867, 207] on button "button" at bounding box center [842, 219] width 49 height 49
click at [845, 163] on button "Return to story" at bounding box center [886, 162] width 180 height 40
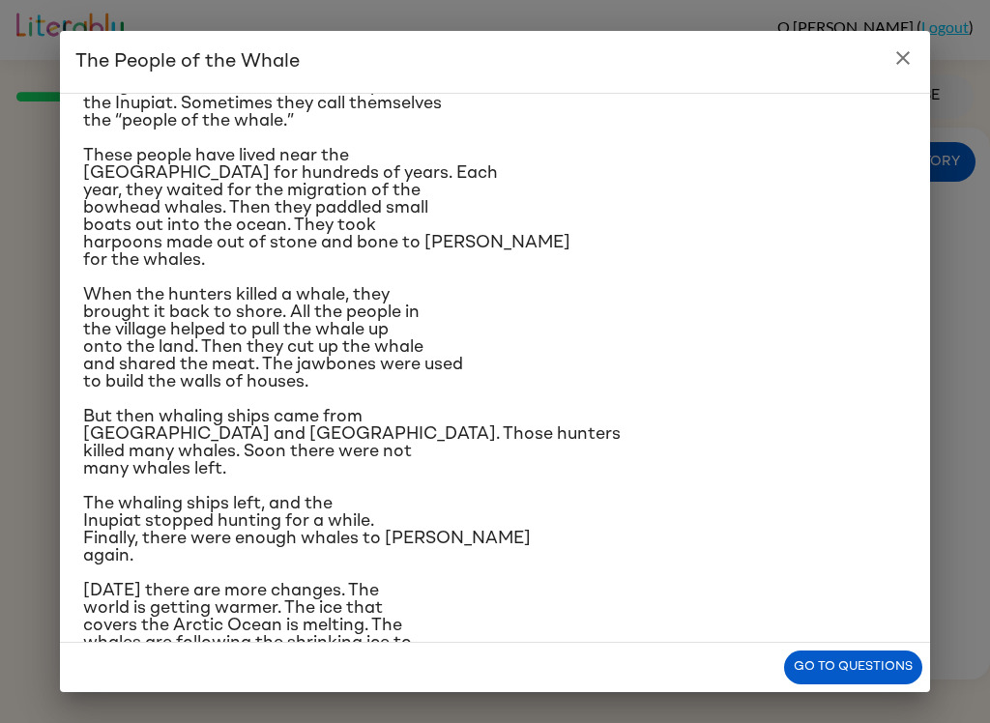
scroll to position [89, 0]
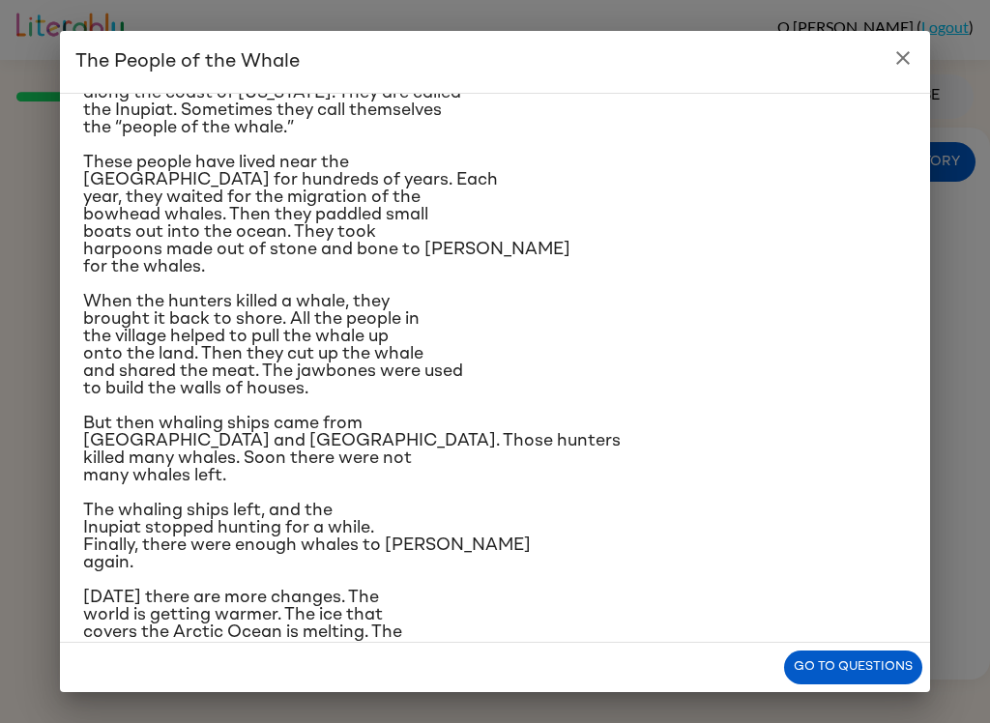
click at [856, 674] on button "Go to questions" at bounding box center [853, 668] width 138 height 34
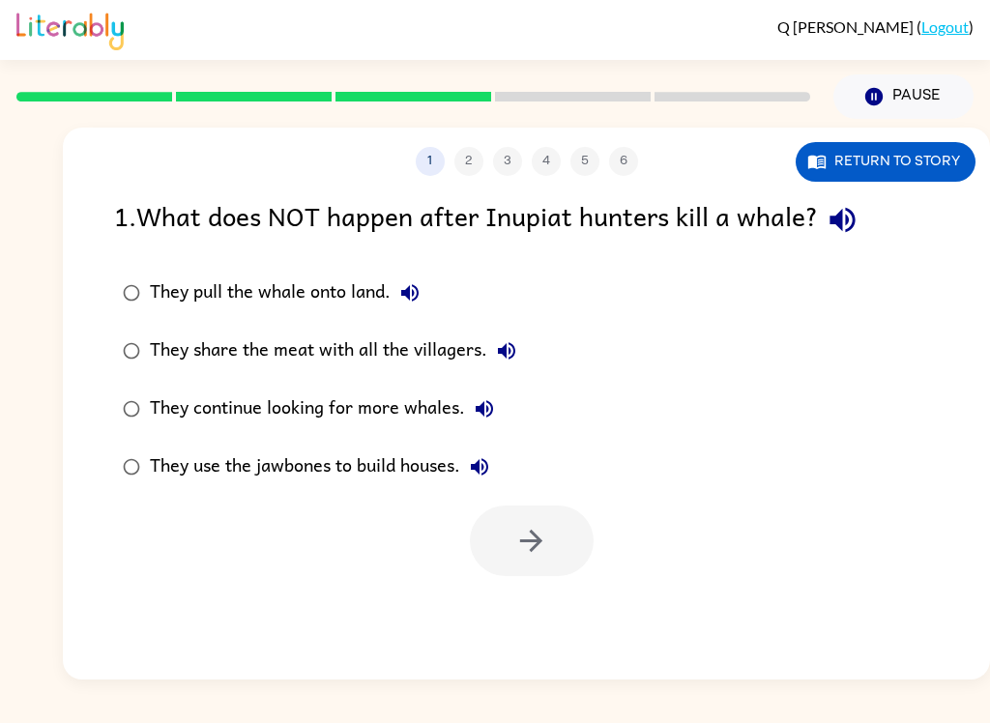
click at [434, 279] on label "They pull the whale onto land." at bounding box center [319, 293] width 432 height 58
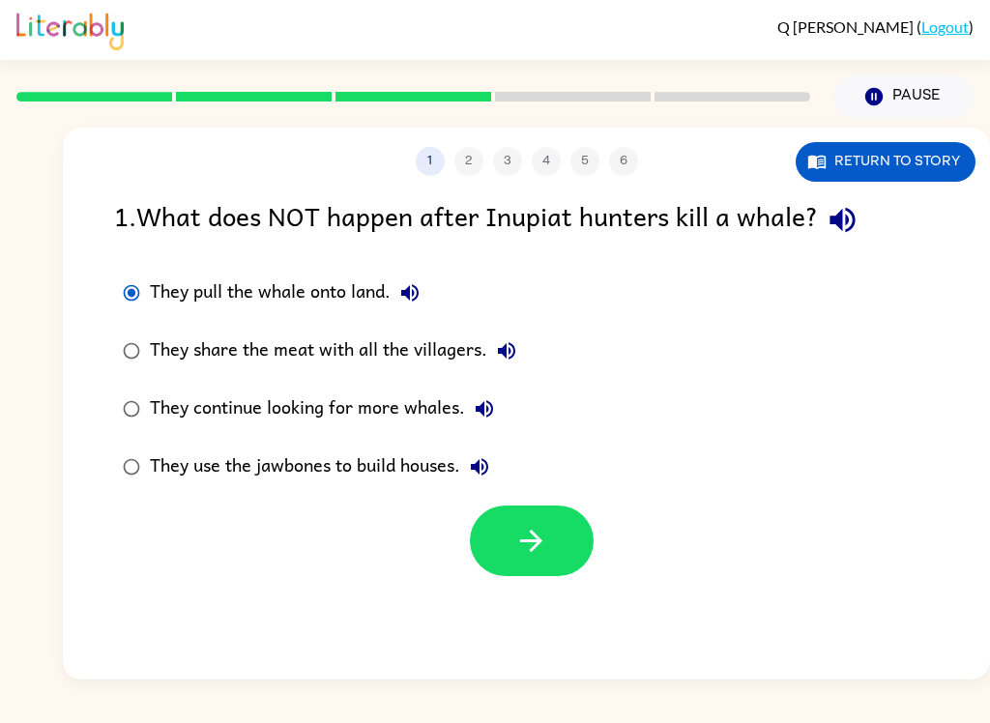
click at [416, 289] on icon "button" at bounding box center [409, 292] width 23 height 23
click at [514, 360] on icon "button" at bounding box center [506, 350] width 23 height 23
click at [497, 407] on button "They continue looking for more whales." at bounding box center [484, 409] width 39 height 39
click at [491, 466] on icon "button" at bounding box center [479, 467] width 23 height 23
click at [559, 533] on button "button" at bounding box center [532, 541] width 124 height 71
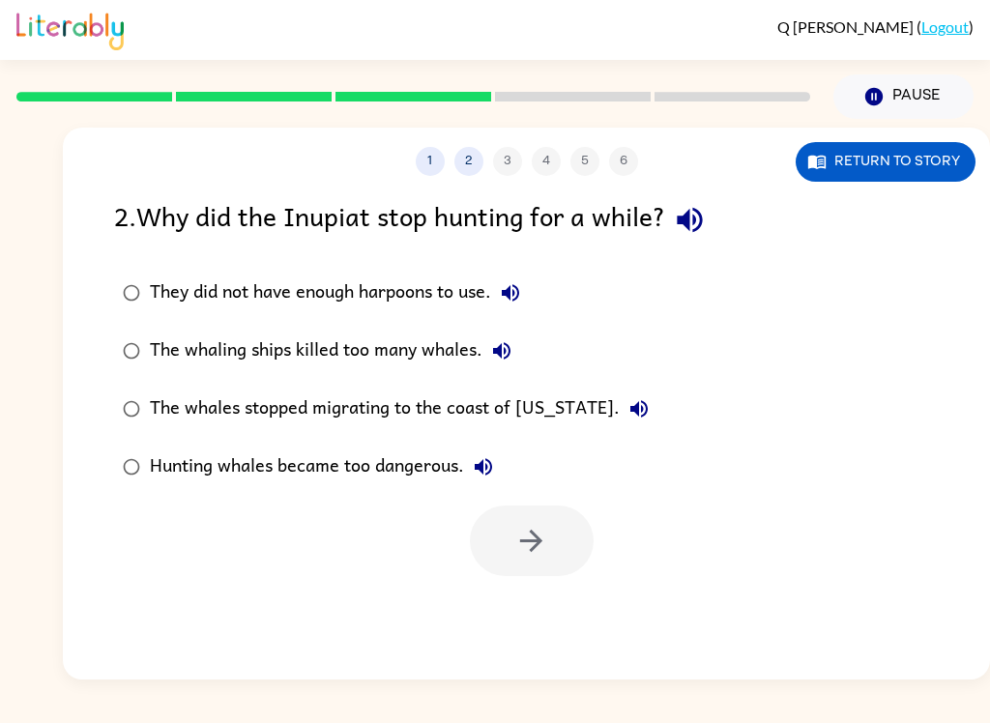
click at [698, 221] on icon "button" at bounding box center [690, 220] width 34 height 34
click at [862, 168] on button "Return to story" at bounding box center [886, 162] width 180 height 40
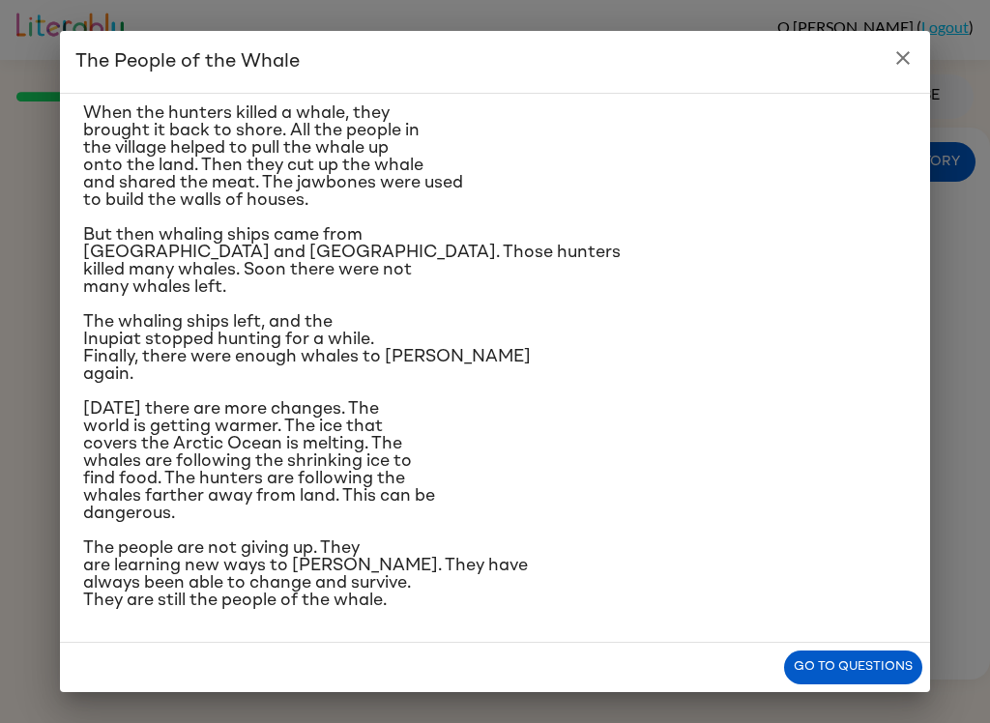
scroll to position [280, 0]
click at [859, 653] on button "Go to questions" at bounding box center [853, 668] width 138 height 34
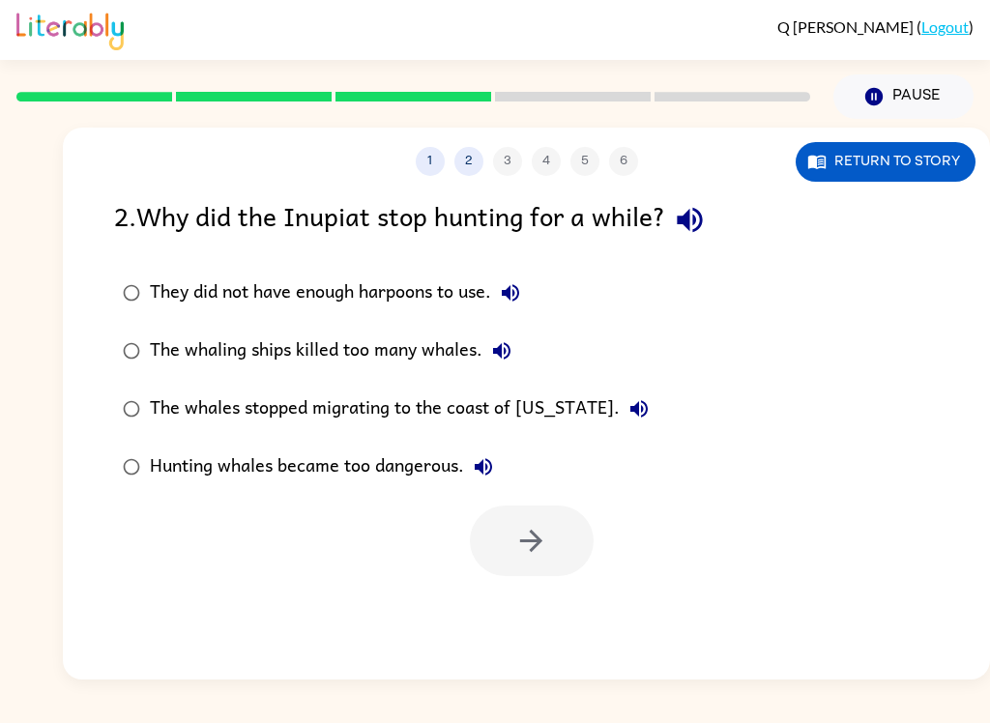
click at [528, 295] on button "They did not have enough harpoons to use." at bounding box center [510, 293] width 39 height 39
click at [520, 356] on button "The whaling ships killed too many whales." at bounding box center [502, 351] width 39 height 39
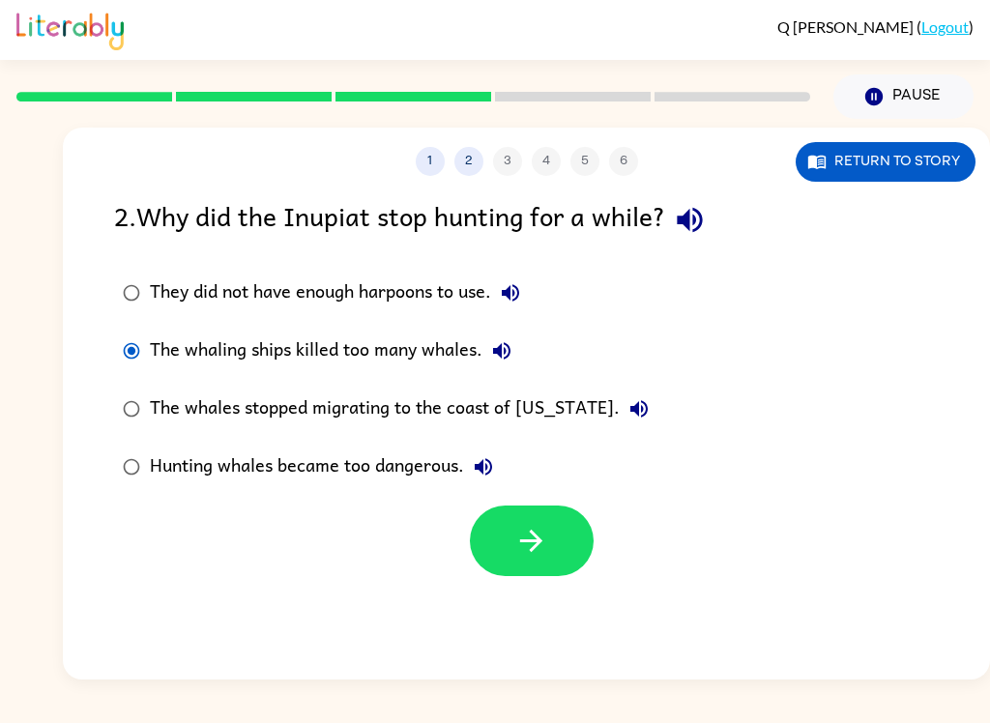
click at [572, 523] on button "button" at bounding box center [532, 541] width 124 height 71
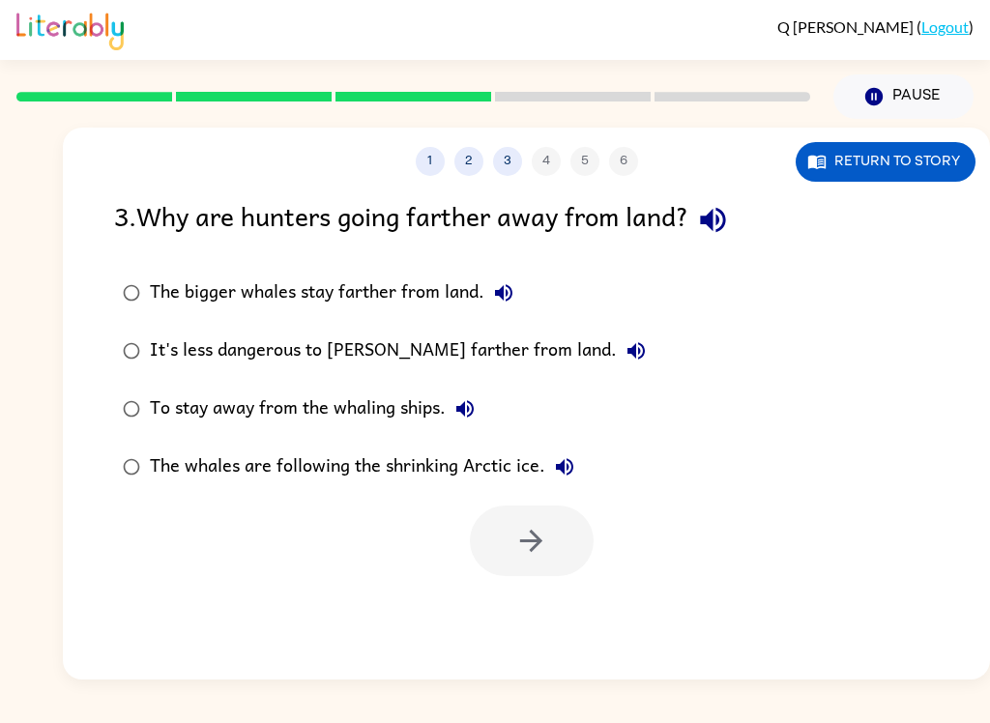
click at [877, 156] on button "Return to story" at bounding box center [886, 162] width 180 height 40
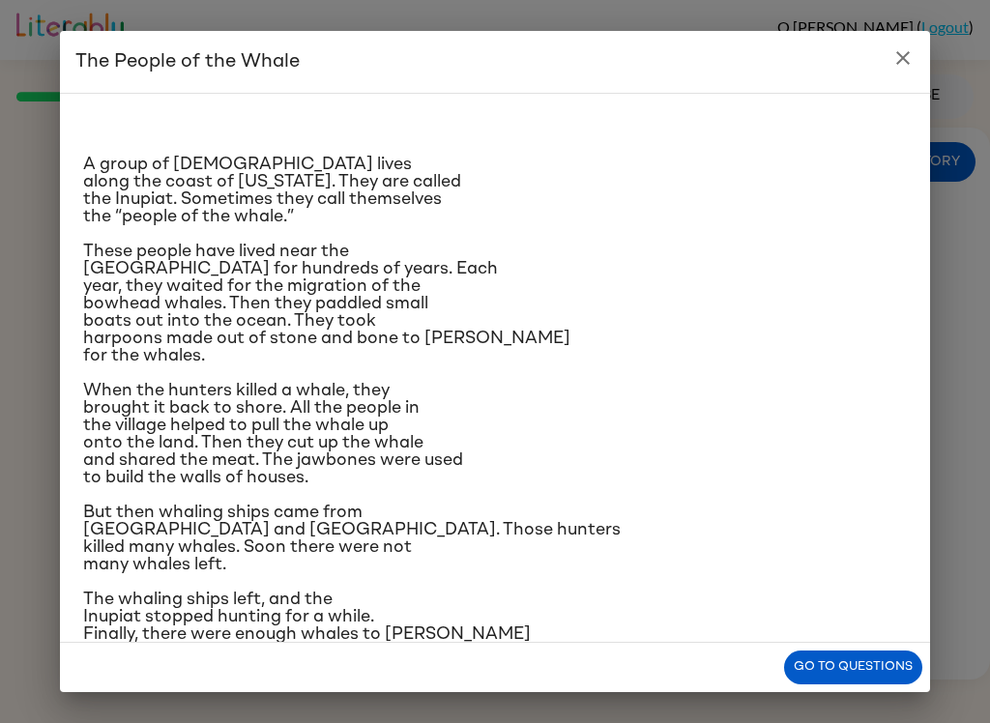
click at [918, 57] on button "close" at bounding box center [903, 58] width 39 height 39
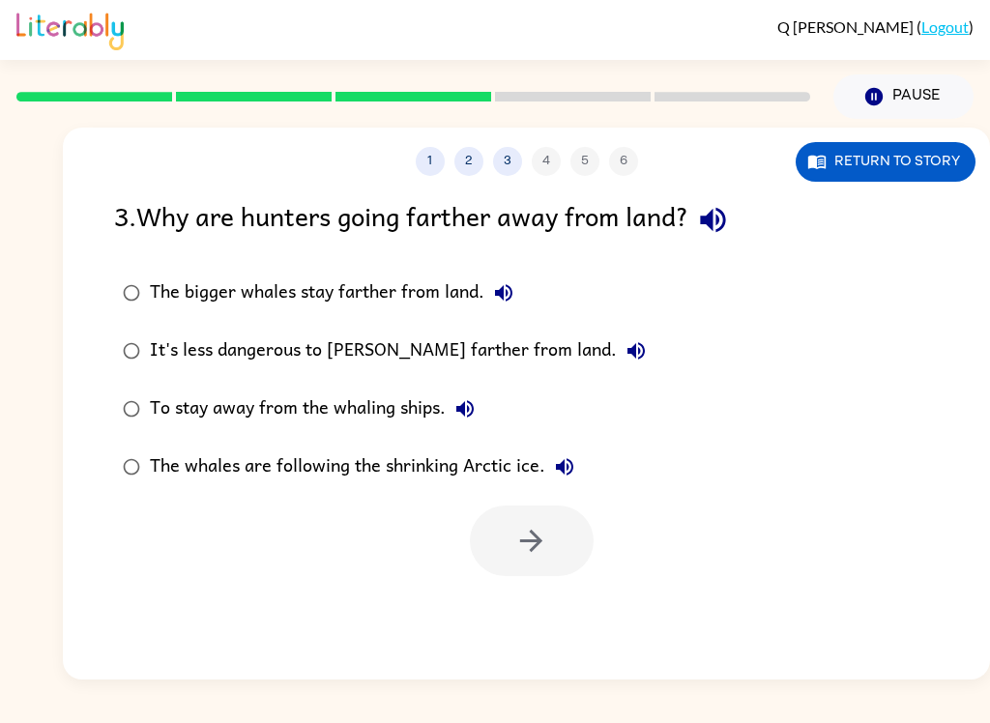
click at [738, 219] on button "button" at bounding box center [713, 219] width 49 height 49
click at [921, 165] on button "Return to story" at bounding box center [886, 162] width 180 height 40
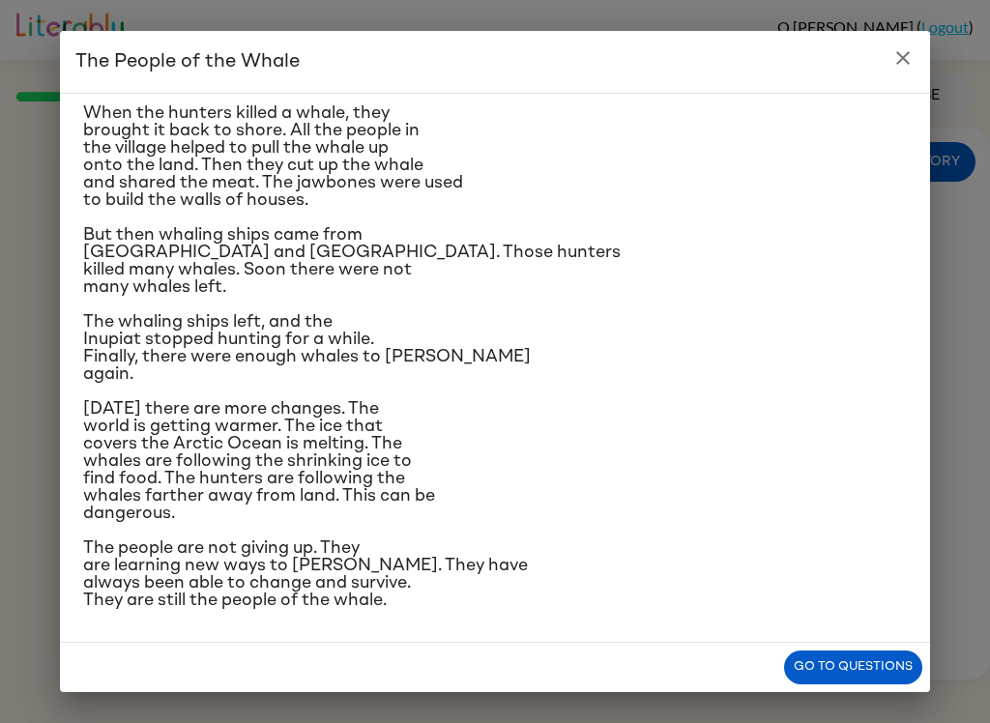
scroll to position [391, 0]
click at [873, 654] on button "Go to questions" at bounding box center [853, 668] width 138 height 34
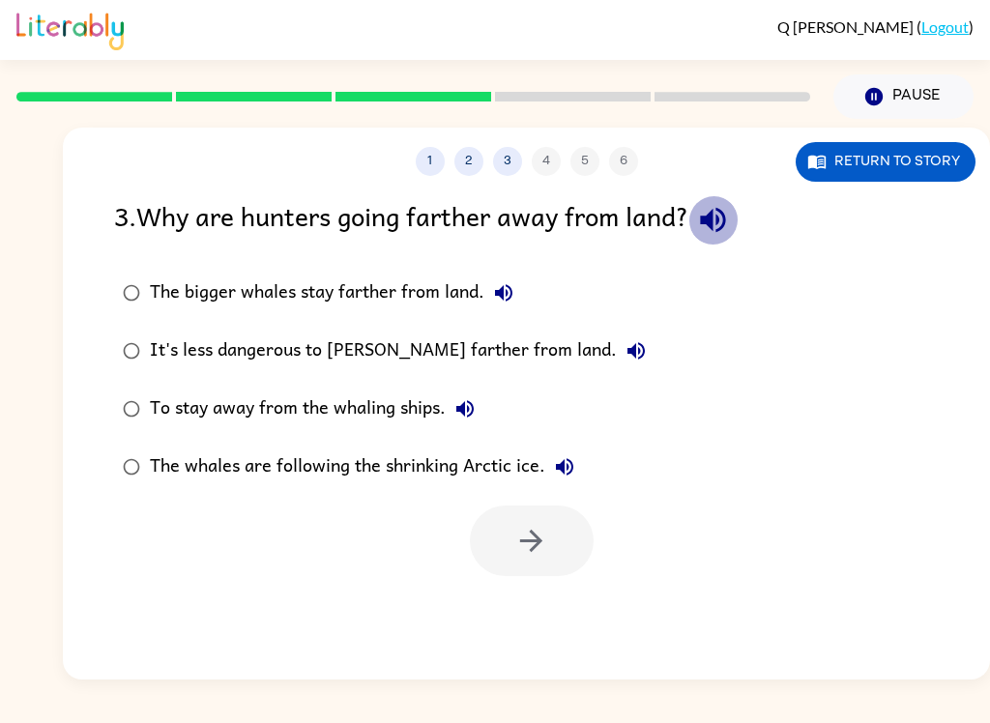
click at [730, 235] on icon "button" at bounding box center [713, 220] width 34 height 34
click at [547, 266] on label "The bigger whales stay farther from land." at bounding box center [384, 293] width 562 height 58
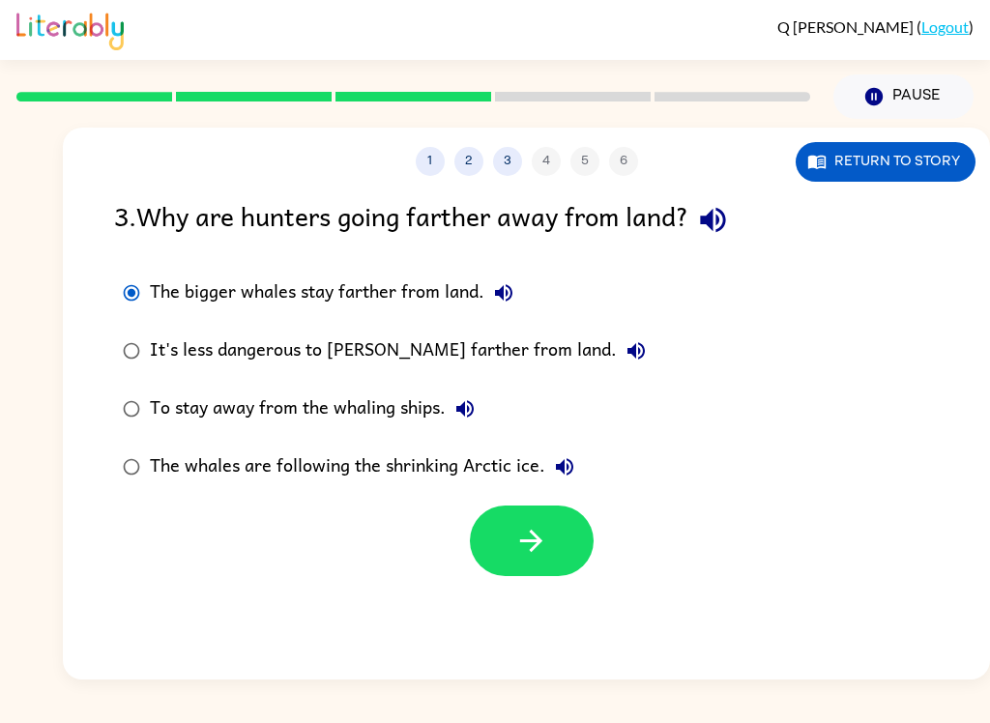
click at [520, 280] on div "The bigger whales stay farther from land." at bounding box center [336, 293] width 373 height 39
click at [517, 290] on button "The bigger whales stay farther from land." at bounding box center [504, 293] width 39 height 39
click at [554, 341] on div "It's less dangerous to [PERSON_NAME] farther from land." at bounding box center [403, 351] width 506 height 39
click at [564, 343] on label "It's less dangerous to [PERSON_NAME] farther from land." at bounding box center [384, 351] width 562 height 58
click at [617, 340] on button "It's less dangerous to [PERSON_NAME] farther from land." at bounding box center [636, 351] width 39 height 39
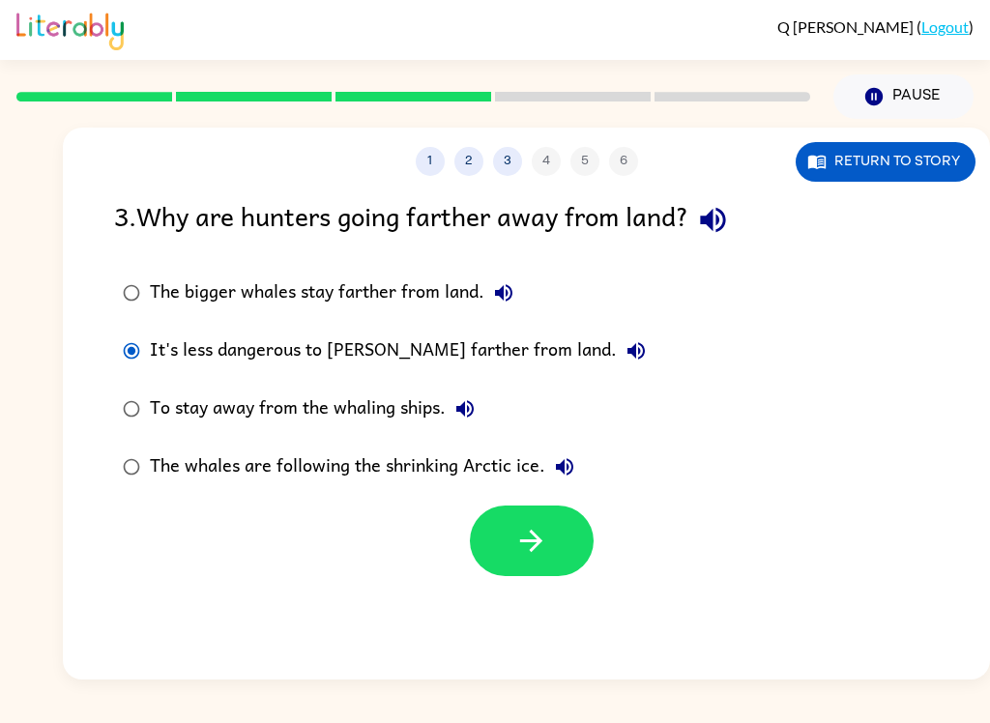
click at [625, 356] on icon "button" at bounding box center [636, 350] width 23 height 23
click at [617, 343] on button "It's less dangerous to [PERSON_NAME] farther from land." at bounding box center [636, 351] width 39 height 39
click at [475, 403] on icon "button" at bounding box center [465, 409] width 23 height 23
click at [575, 461] on icon "button" at bounding box center [564, 467] width 23 height 23
click at [561, 538] on button "button" at bounding box center [532, 541] width 124 height 71
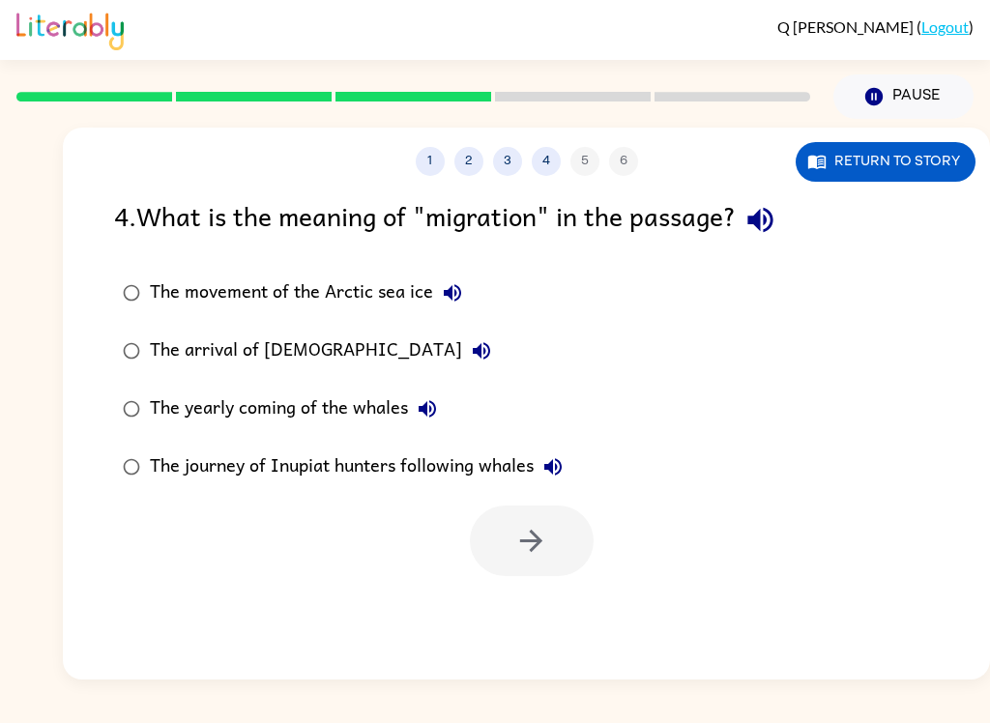
click at [785, 225] on button "button" at bounding box center [760, 219] width 49 height 49
click at [466, 286] on button "The movement of the Arctic sea ice" at bounding box center [452, 293] width 39 height 39
click at [462, 346] on button "The arrival of [DEMOGRAPHIC_DATA]" at bounding box center [481, 351] width 39 height 39
click at [452, 398] on label "The yearly coming of the whales" at bounding box center [342, 409] width 479 height 58
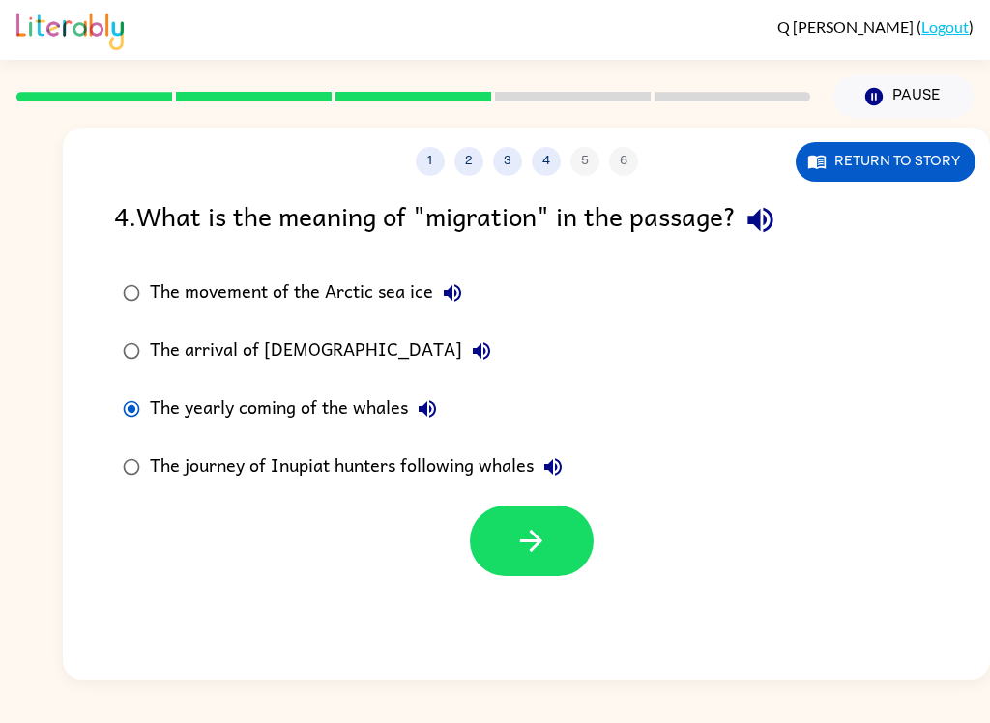
click at [442, 404] on button "The yearly coming of the whales" at bounding box center [427, 409] width 39 height 39
click at [573, 454] on div "The journey of Inupiat hunters following whales" at bounding box center [361, 467] width 423 height 39
click at [573, 462] on button "The journey of Inupiat hunters following whales" at bounding box center [553, 467] width 39 height 39
click at [150, 282] on div "The movement of the Arctic sea ice" at bounding box center [311, 293] width 322 height 39
click at [562, 533] on button "button" at bounding box center [532, 541] width 124 height 71
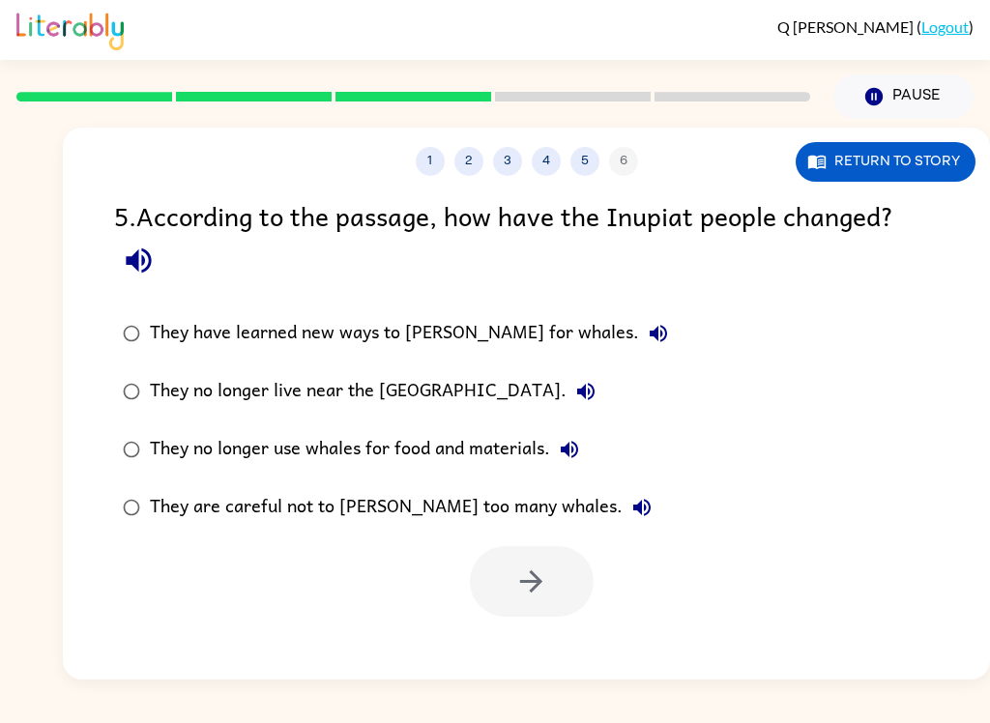
click at [140, 239] on button "button" at bounding box center [138, 260] width 49 height 49
click at [650, 339] on icon "button" at bounding box center [658, 333] width 17 height 17
click at [567, 390] on button "They no longer live near the [GEOGRAPHIC_DATA]." at bounding box center [586, 391] width 39 height 39
click at [588, 449] on button "They no longer use whales for food and materials." at bounding box center [569, 449] width 39 height 39
click at [631, 500] on icon "button" at bounding box center [642, 507] width 23 height 23
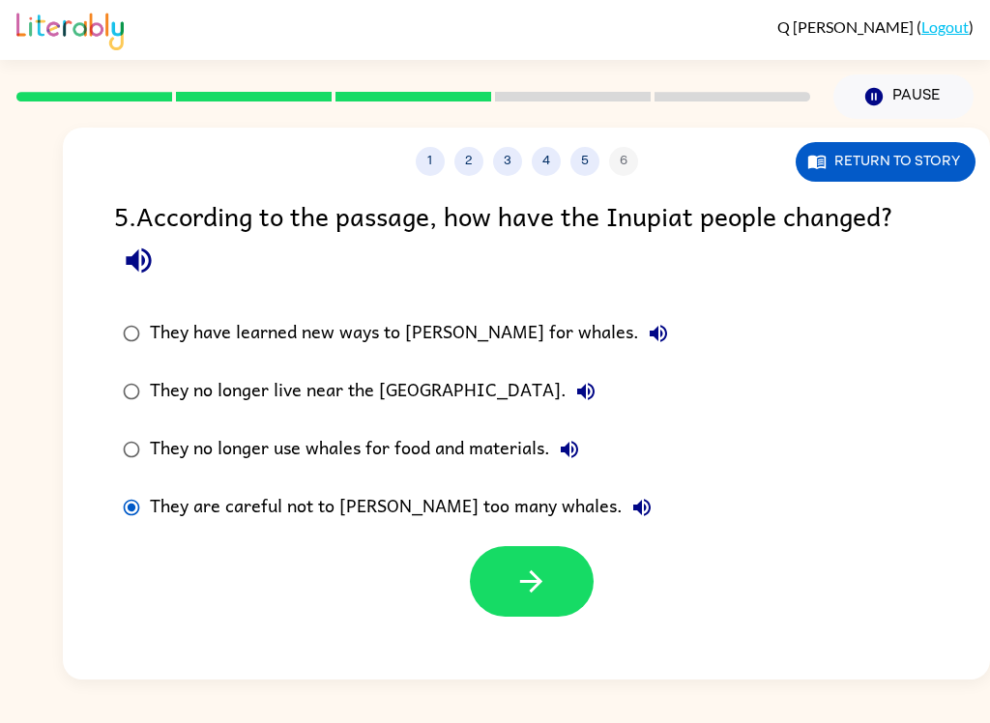
click at [531, 599] on icon "button" at bounding box center [532, 582] width 34 height 34
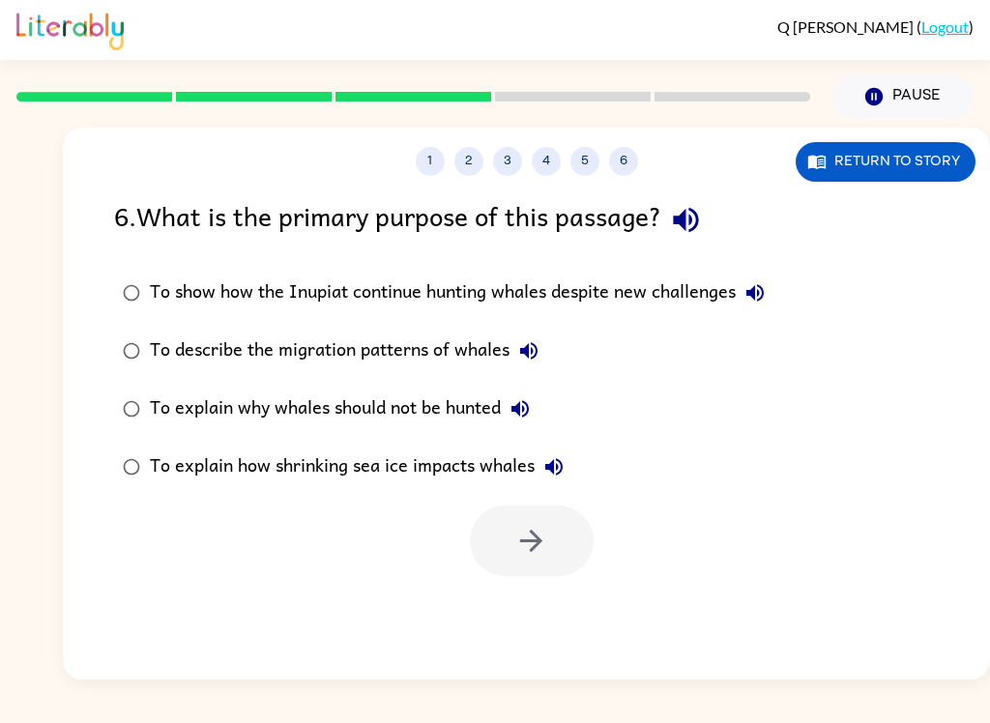
click at [698, 213] on icon "button" at bounding box center [685, 220] width 25 height 25
click at [760, 285] on icon "button" at bounding box center [755, 292] width 23 height 23
click at [548, 343] on div "To describe the migration patterns of whales" at bounding box center [349, 351] width 398 height 39
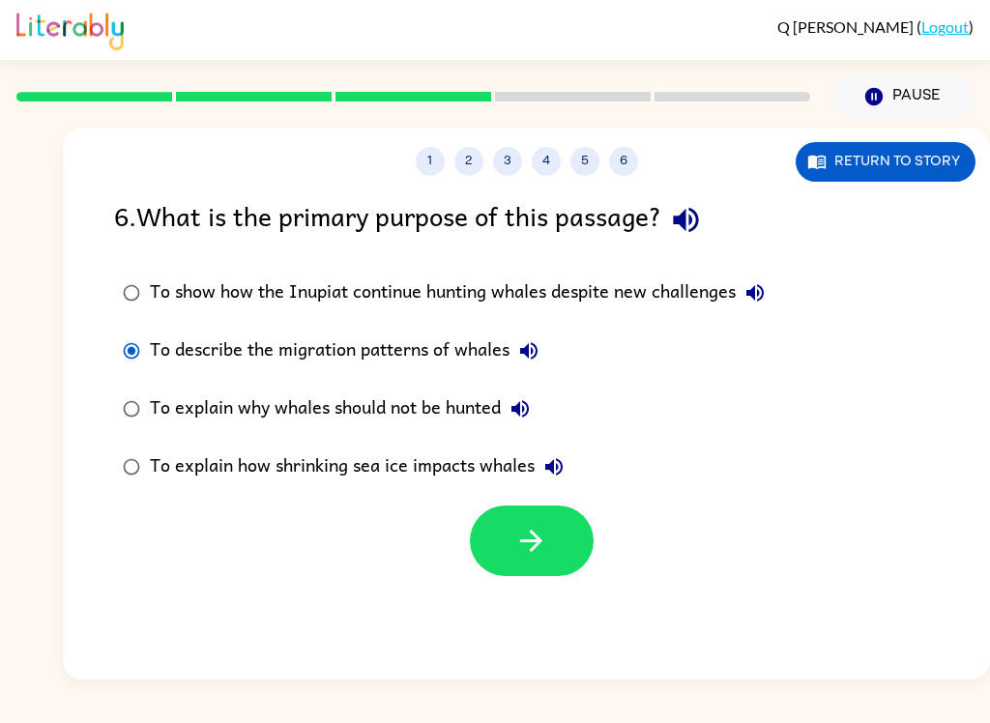
click at [547, 346] on button "To describe the migration patterns of whales" at bounding box center [529, 351] width 39 height 39
click at [531, 400] on icon "button" at bounding box center [520, 409] width 23 height 23
click at [570, 457] on button "To explain how shrinking sea ice impacts whales" at bounding box center [554, 467] width 39 height 39
click at [516, 542] on icon "button" at bounding box center [532, 541] width 34 height 34
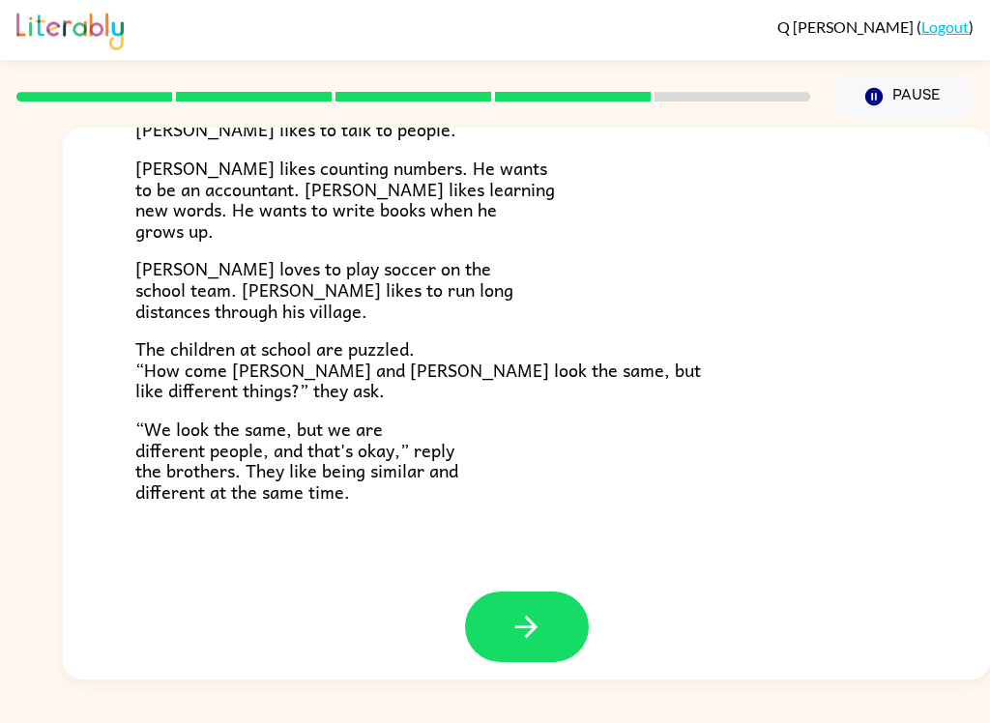
scroll to position [404, 0]
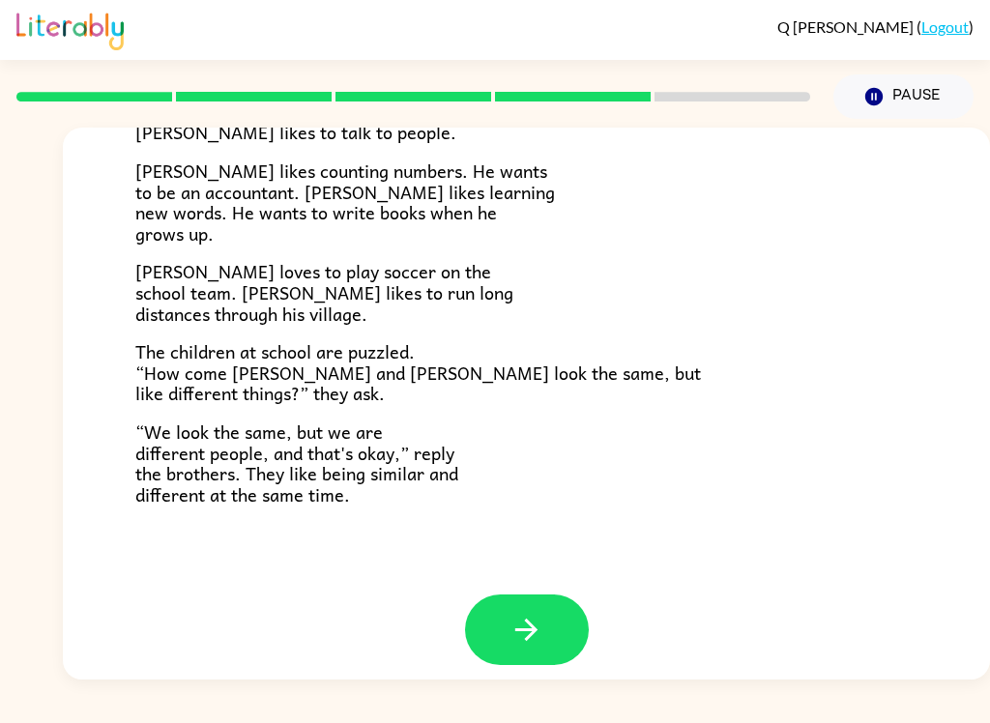
click at [537, 613] on icon "button" at bounding box center [527, 630] width 34 height 34
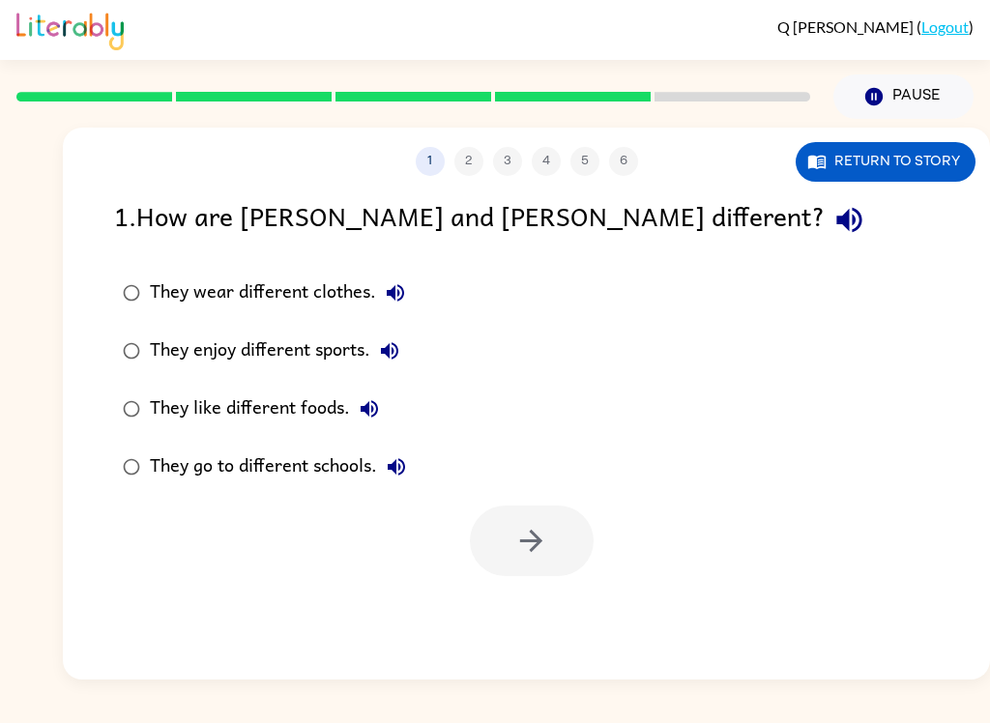
scroll to position [0, 0]
click at [825, 239] on button "button" at bounding box center [849, 219] width 49 height 49
click at [833, 226] on icon "button" at bounding box center [850, 220] width 34 height 34
click at [833, 219] on icon "button" at bounding box center [850, 220] width 34 height 34
click at [398, 296] on icon "button" at bounding box center [395, 292] width 17 height 17
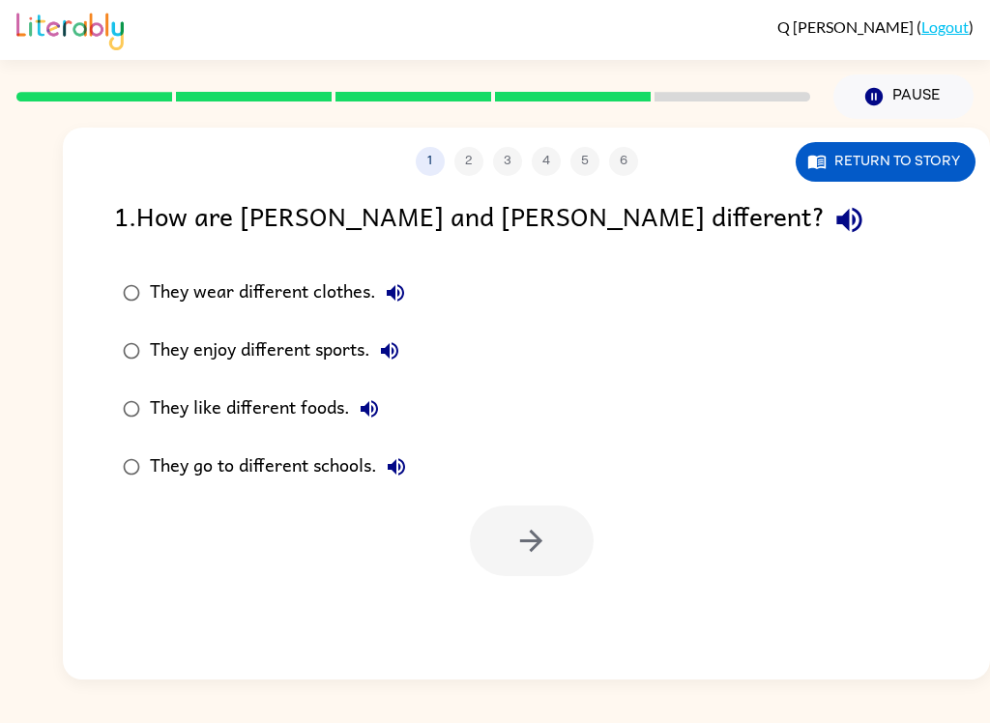
click at [404, 351] on button "They enjoy different sports." at bounding box center [389, 351] width 39 height 39
click at [377, 412] on icon "button" at bounding box center [369, 408] width 17 height 17
click at [907, 151] on button "Return to story" at bounding box center [886, 162] width 180 height 40
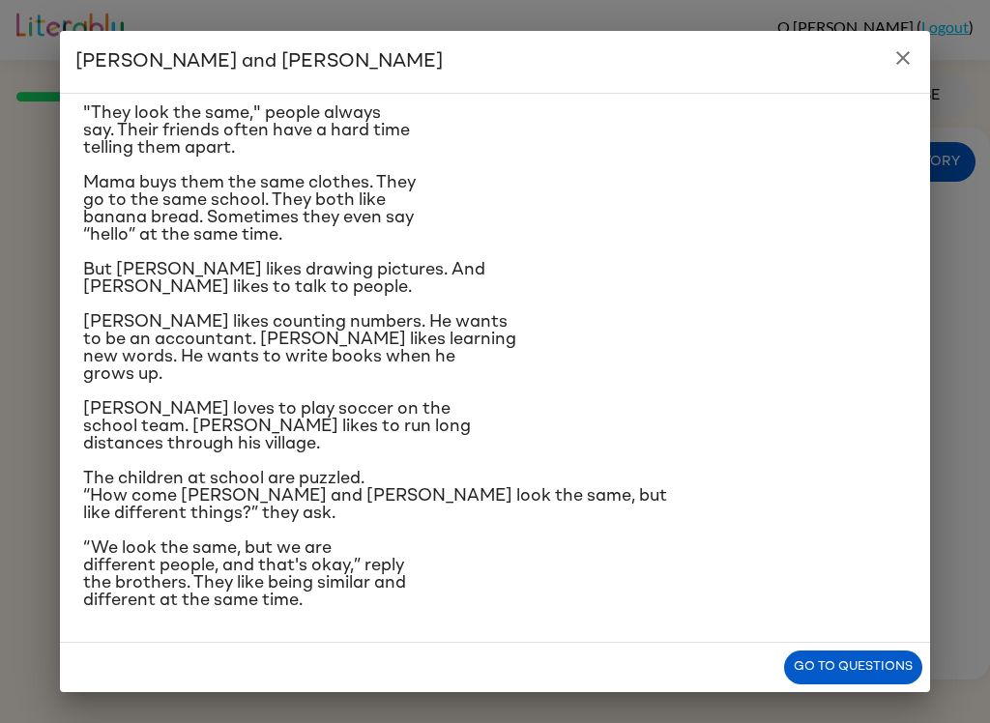
scroll to position [188, 0]
click at [897, 662] on button "Go to questions" at bounding box center [853, 668] width 138 height 34
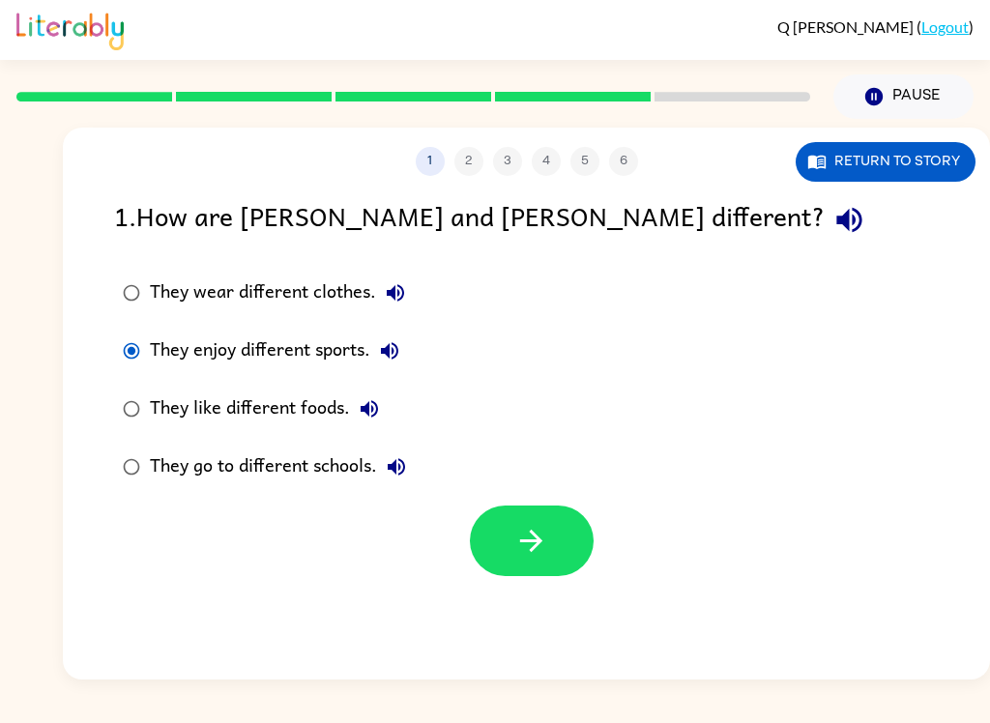
click at [574, 537] on button "button" at bounding box center [532, 541] width 124 height 71
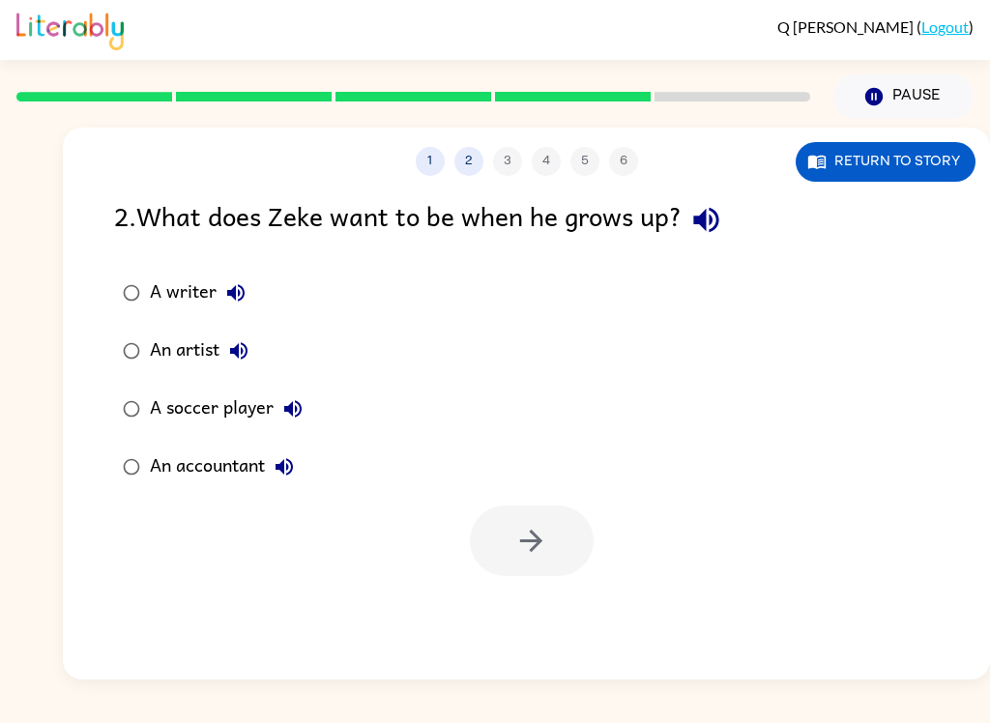
click at [719, 225] on icon "button" at bounding box center [705, 220] width 25 height 25
click at [871, 165] on button "Return to story" at bounding box center [886, 162] width 180 height 40
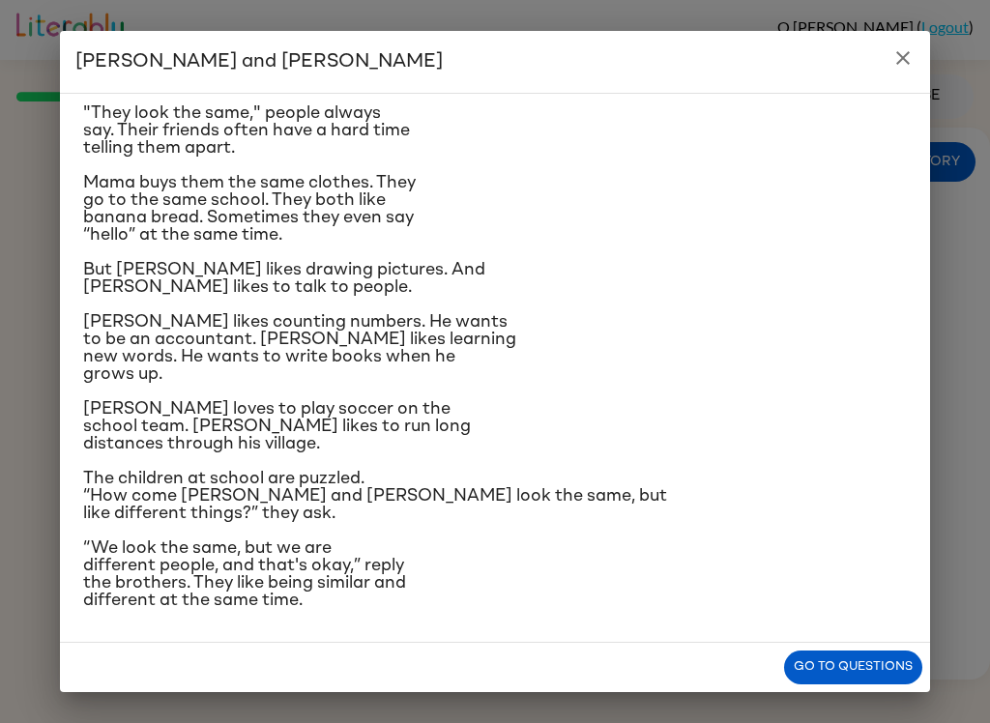
scroll to position [224, 0]
click at [888, 671] on button "Go to questions" at bounding box center [853, 668] width 138 height 34
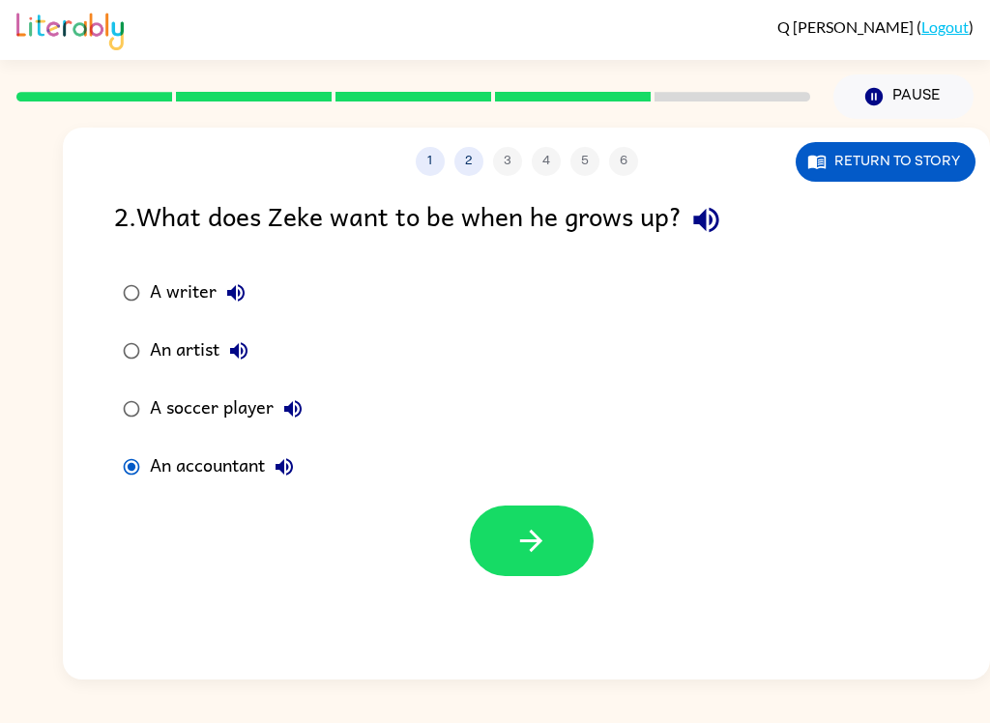
click at [528, 536] on icon "button" at bounding box center [532, 541] width 34 height 34
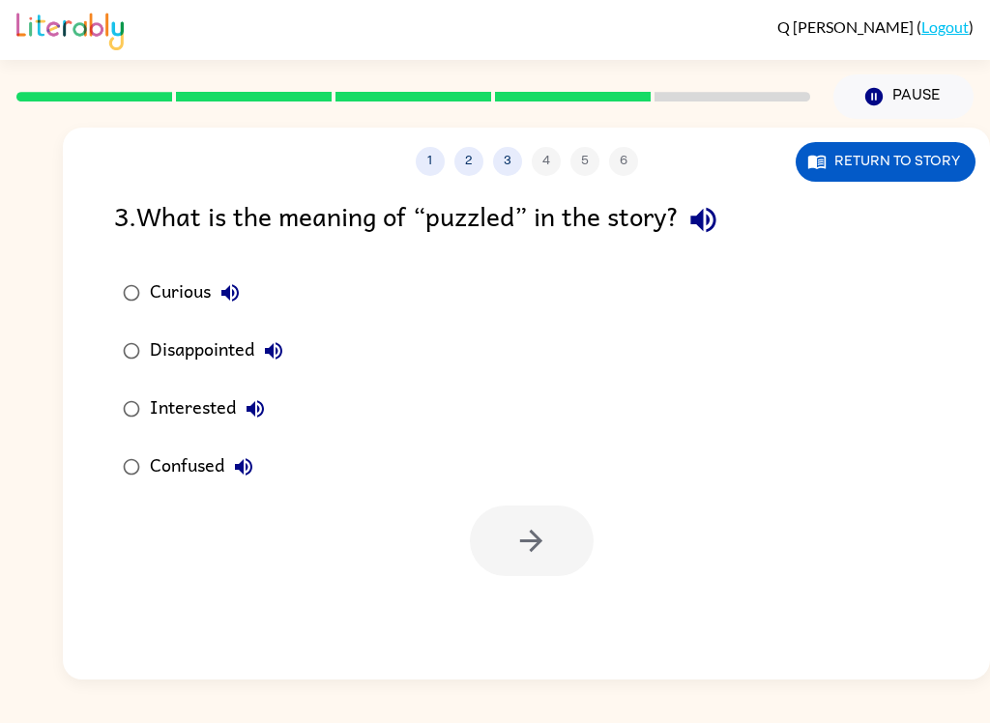
click at [721, 232] on icon "button" at bounding box center [704, 220] width 34 height 34
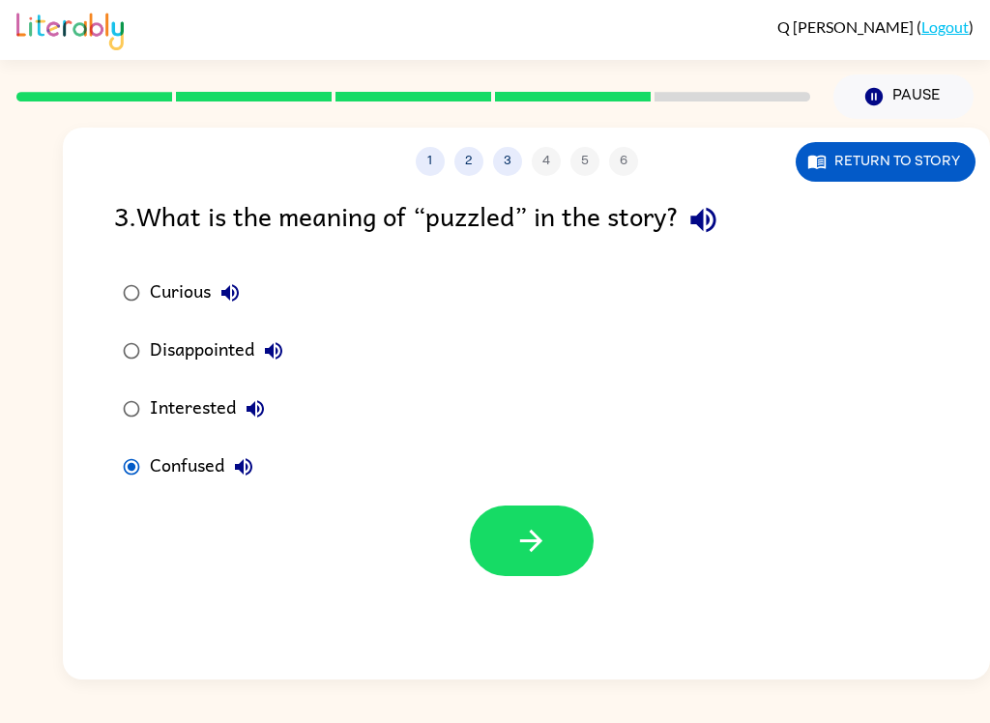
click at [574, 549] on button "button" at bounding box center [532, 541] width 124 height 71
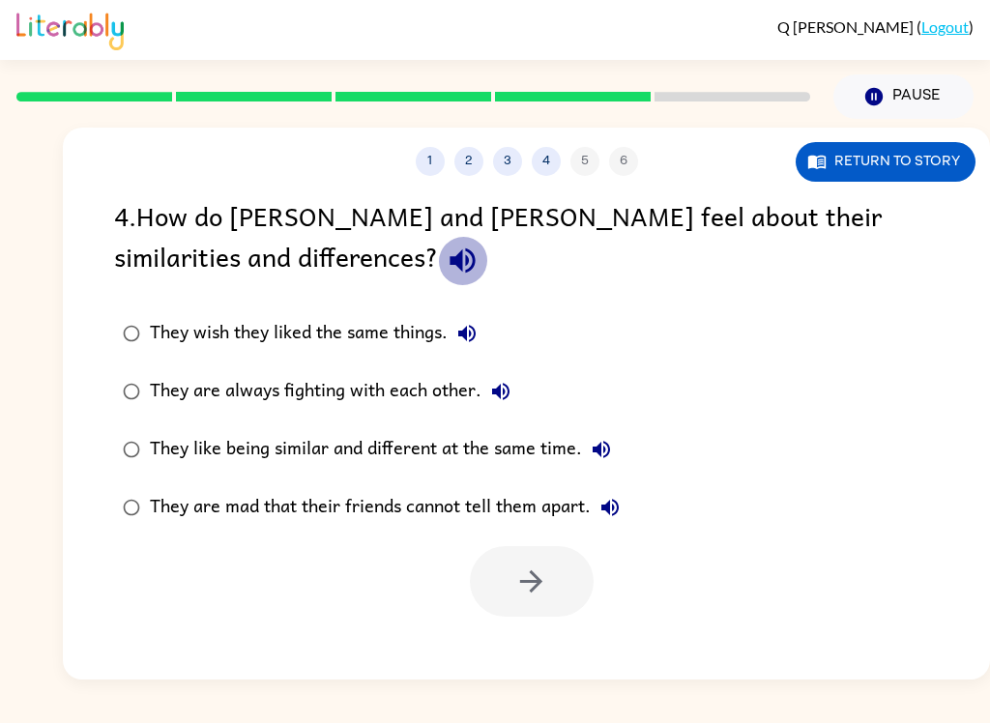
click at [446, 255] on icon "button" at bounding box center [463, 261] width 34 height 34
click at [487, 317] on div "They wish they liked the same things." at bounding box center [318, 333] width 337 height 39
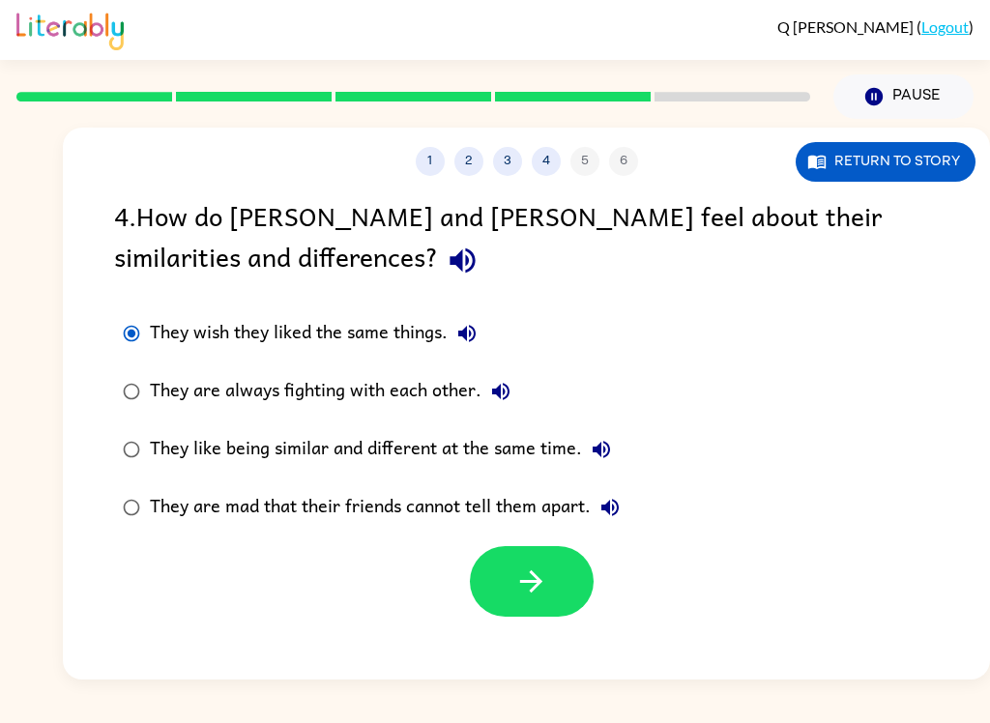
click at [483, 327] on button "They wish they liked the same things." at bounding box center [467, 333] width 39 height 39
click at [521, 381] on label "They are always fighting with each other." at bounding box center [371, 392] width 536 height 58
click at [507, 383] on icon "button" at bounding box center [500, 391] width 23 height 23
click at [615, 443] on button "They like being similar and different at the same time." at bounding box center [601, 449] width 39 height 39
click at [633, 501] on label "They are mad that their friends cannot tell them apart." at bounding box center [371, 508] width 536 height 58
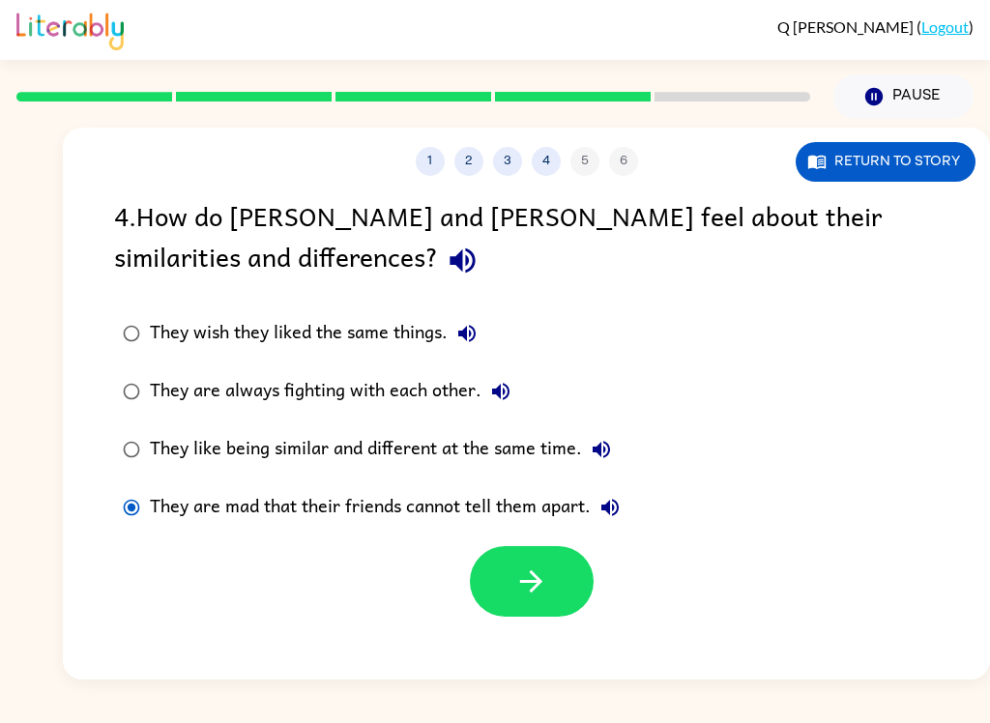
click at [635, 502] on label "They are mad that their friends cannot tell them apart." at bounding box center [371, 508] width 536 height 58
click at [630, 501] on button "They are mad that their friends cannot tell them apart." at bounding box center [610, 507] width 39 height 39
click at [629, 504] on button "They are mad that their friends cannot tell them apart." at bounding box center [610, 507] width 39 height 39
click at [626, 508] on button "They are mad that their friends cannot tell them apart." at bounding box center [610, 507] width 39 height 39
click at [630, 509] on button "They are mad that their friends cannot tell them apart." at bounding box center [610, 507] width 39 height 39
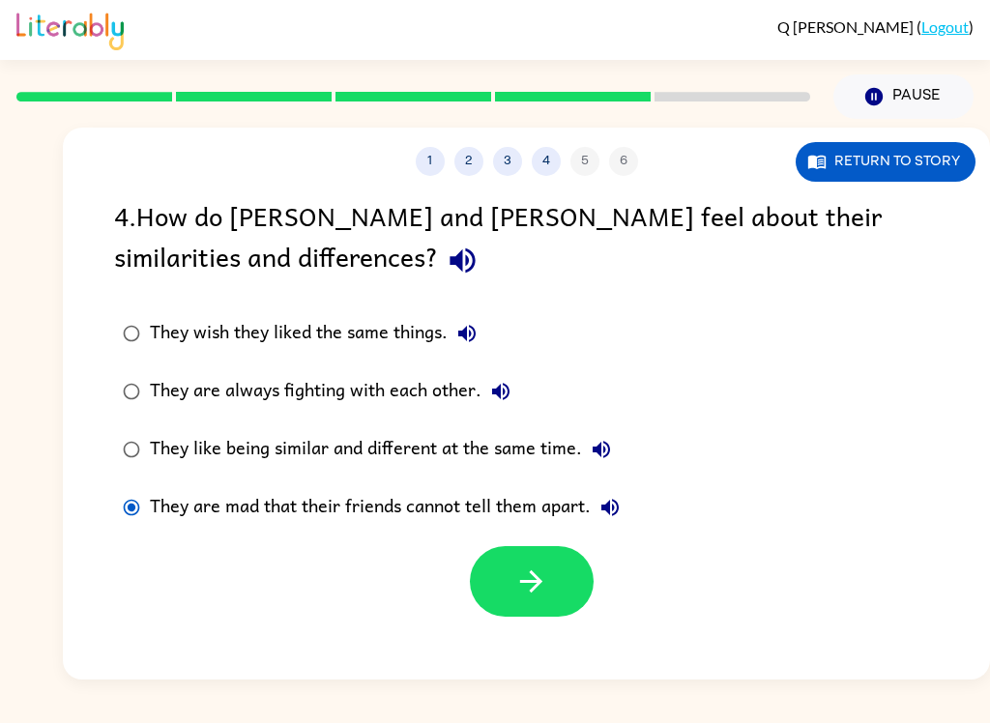
click at [534, 569] on icon "button" at bounding box center [532, 582] width 34 height 34
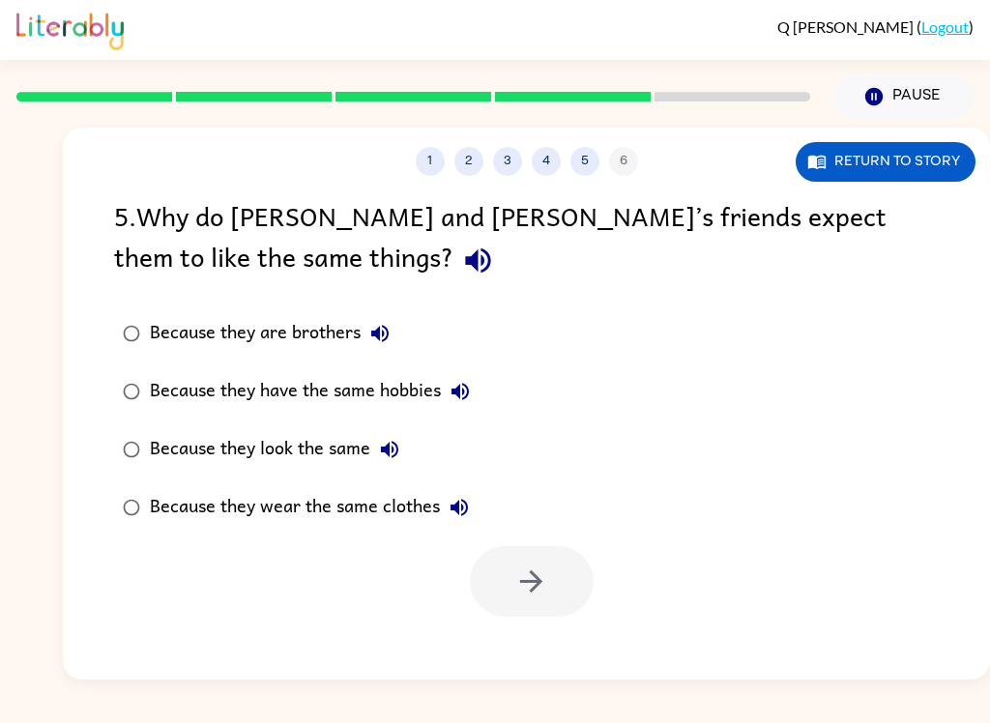
click at [465, 252] on icon "button" at bounding box center [477, 261] width 25 height 25
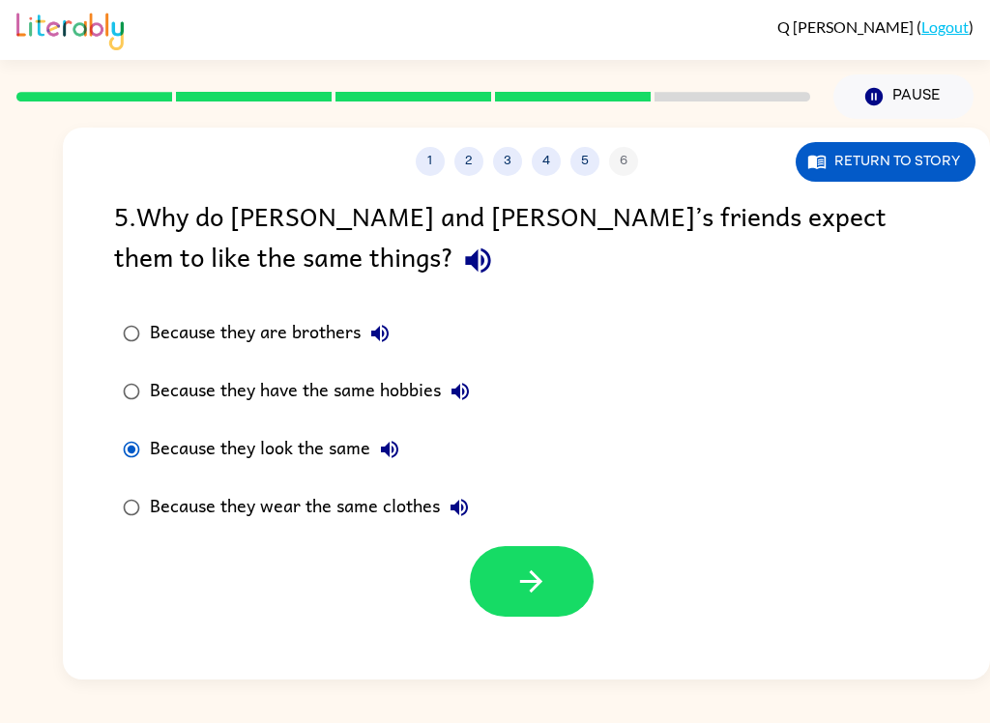
click at [534, 594] on icon "button" at bounding box center [532, 582] width 34 height 34
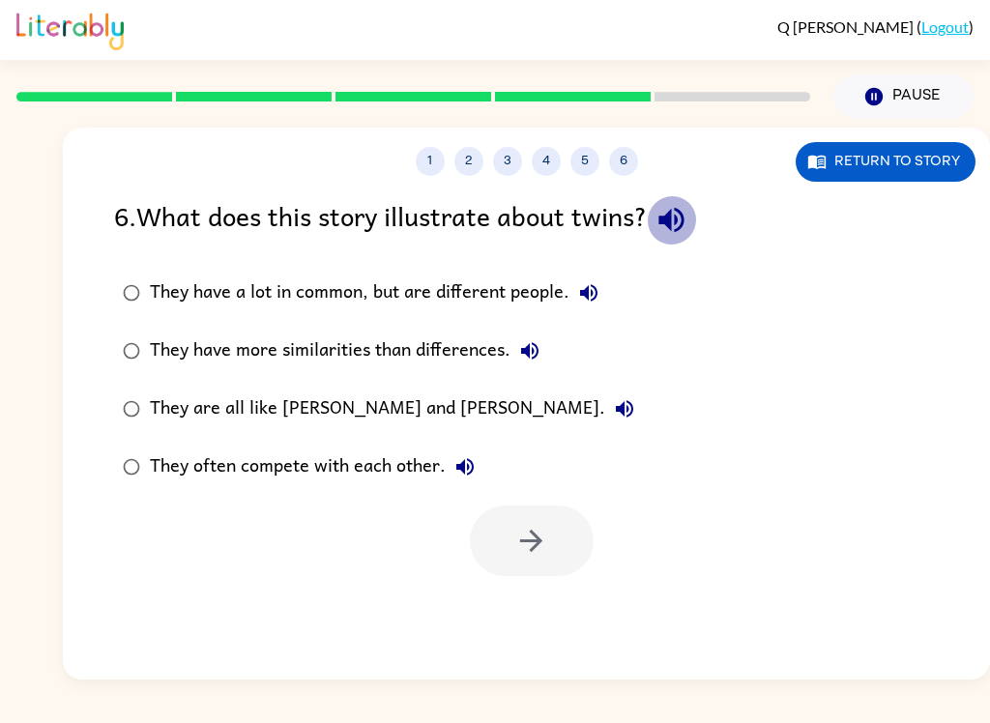
click at [673, 228] on icon "button" at bounding box center [672, 220] width 34 height 34
click at [604, 290] on button "They have a lot in common, but are different people." at bounding box center [589, 293] width 39 height 39
click at [539, 350] on icon "button" at bounding box center [529, 350] width 23 height 23
click at [605, 412] on button "They are all like [PERSON_NAME] and [PERSON_NAME]." at bounding box center [624, 409] width 39 height 39
click at [479, 462] on button "They often compete with each other." at bounding box center [465, 467] width 39 height 39
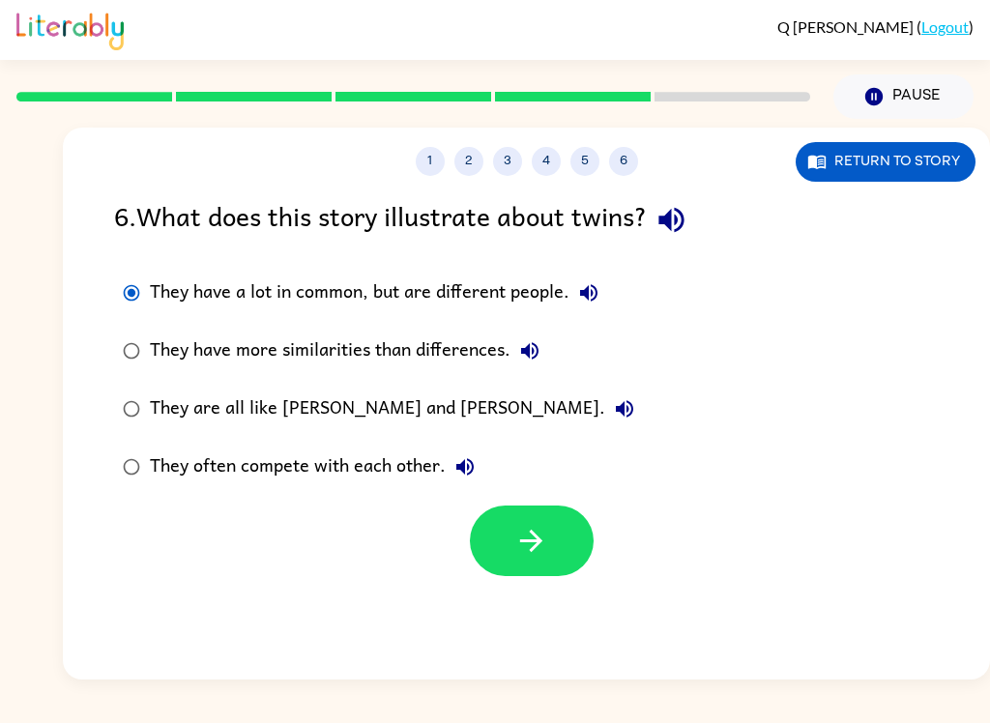
click at [546, 565] on button "button" at bounding box center [532, 541] width 124 height 71
